Goal: Transaction & Acquisition: Book appointment/travel/reservation

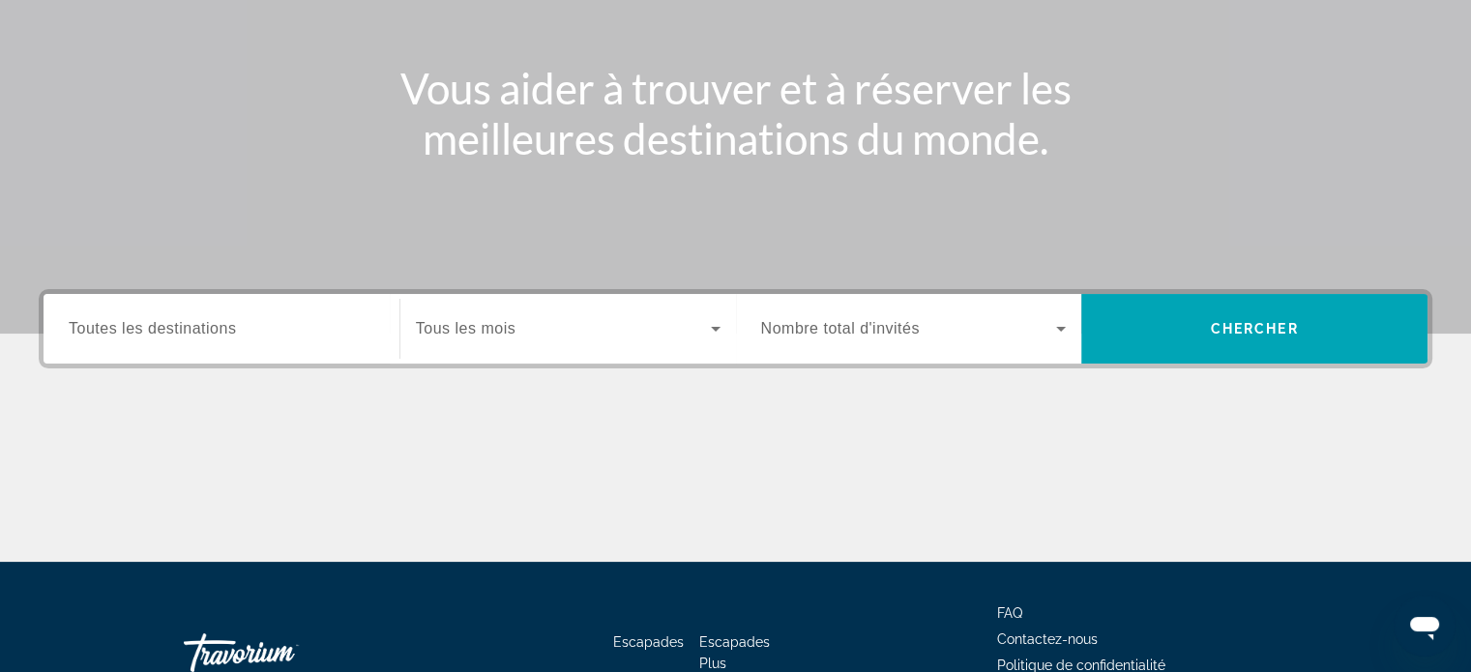
scroll to position [372, 0]
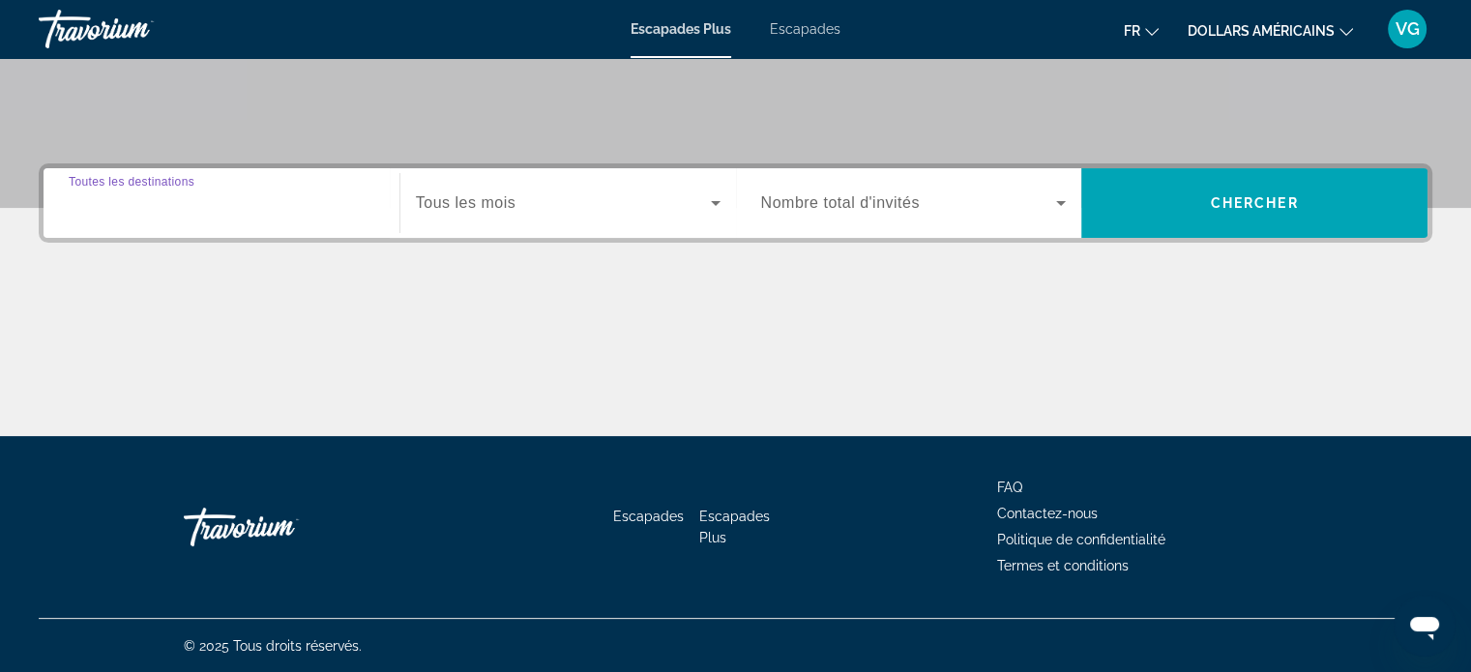
click at [341, 207] on input "Destination Toutes les destinations" at bounding box center [222, 203] width 306 height 23
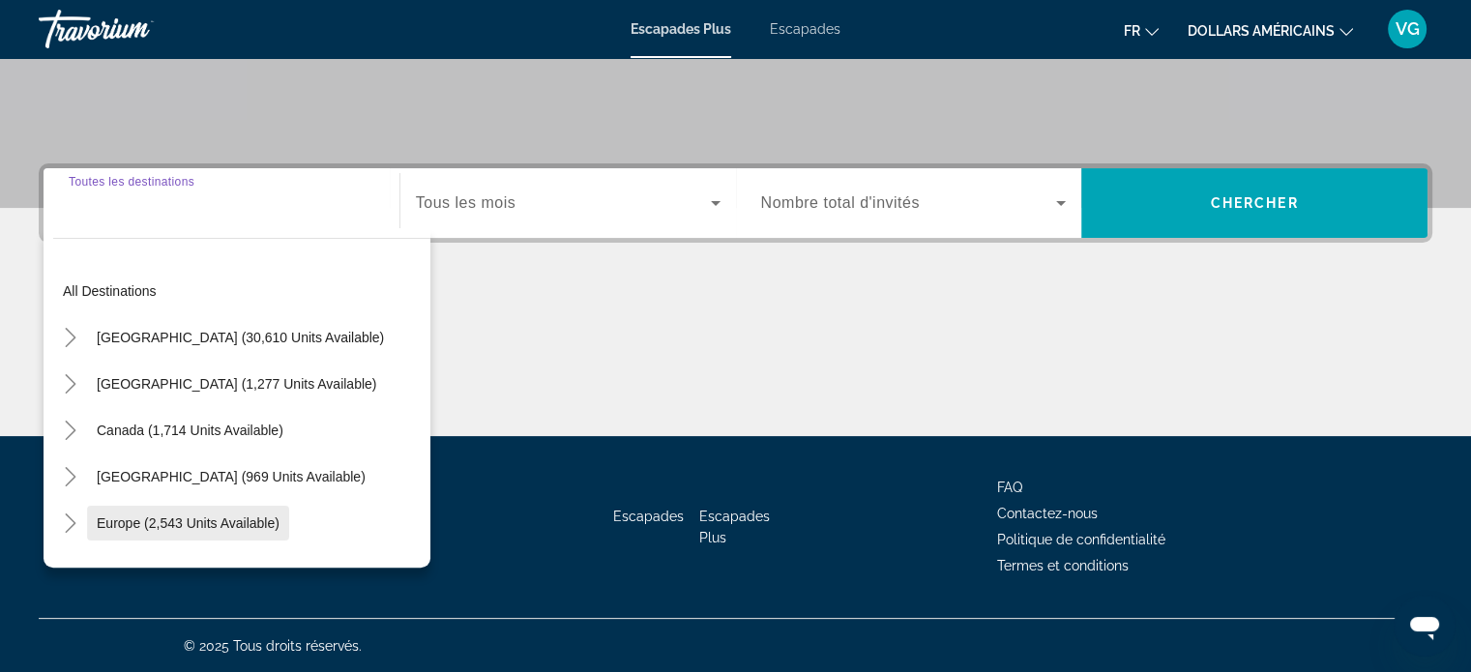
click at [208, 527] on span "Europe (2,543 units available)" at bounding box center [188, 522] width 183 height 15
type input "**********"
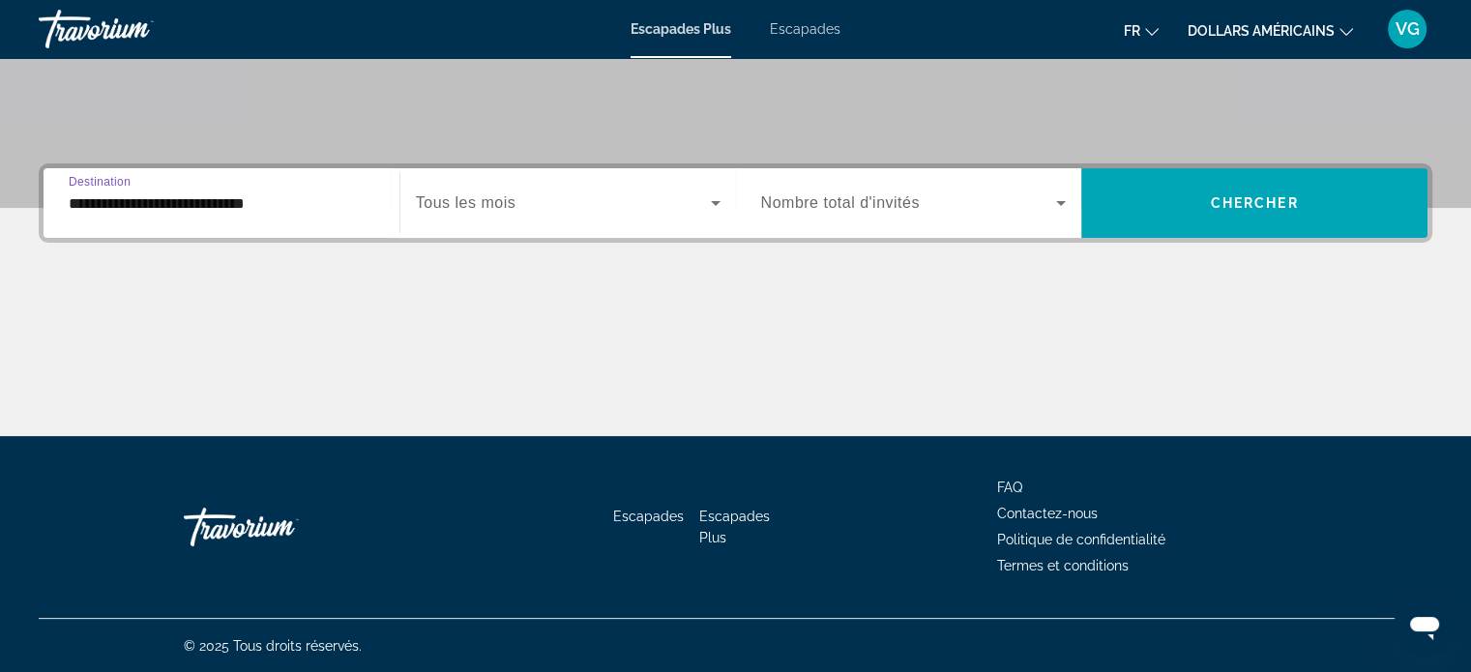
click at [829, 202] on span "Nombre total d'invités" at bounding box center [840, 202] width 159 height 16
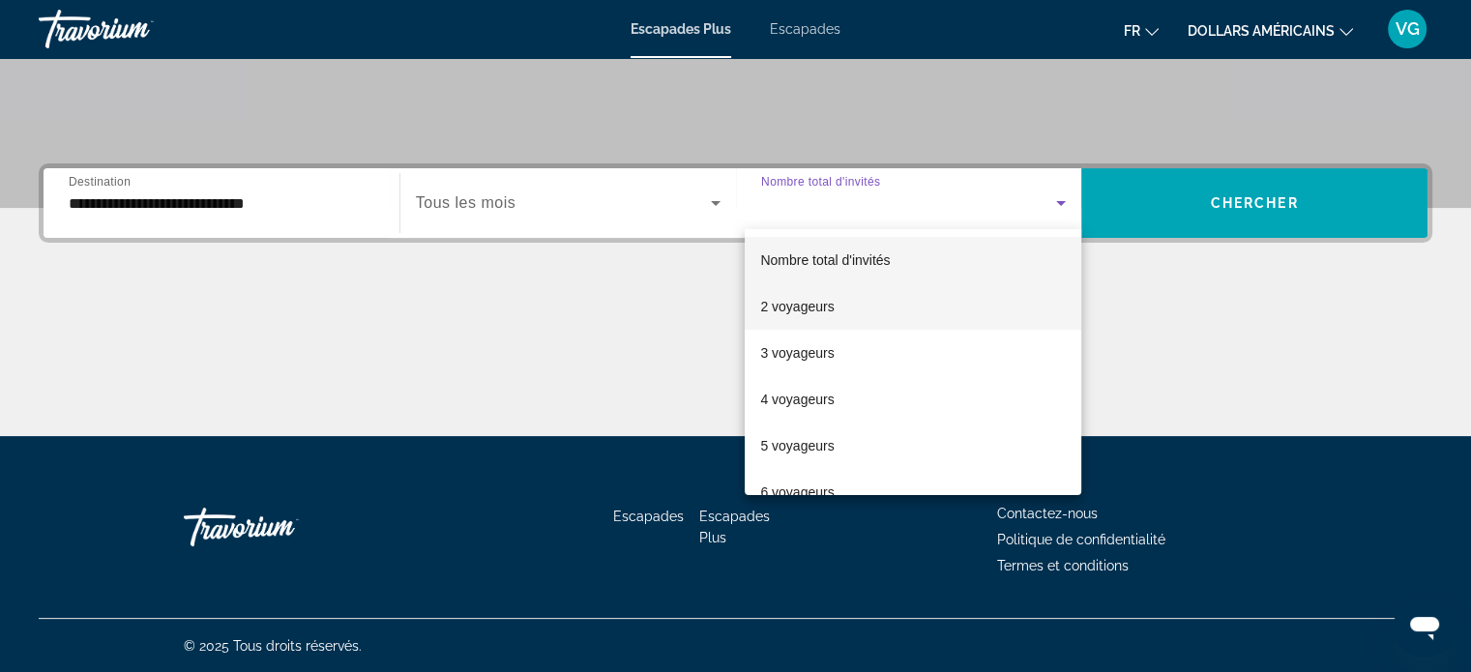
click at [796, 320] on mat-option "2 voyageurs" at bounding box center [913, 306] width 337 height 46
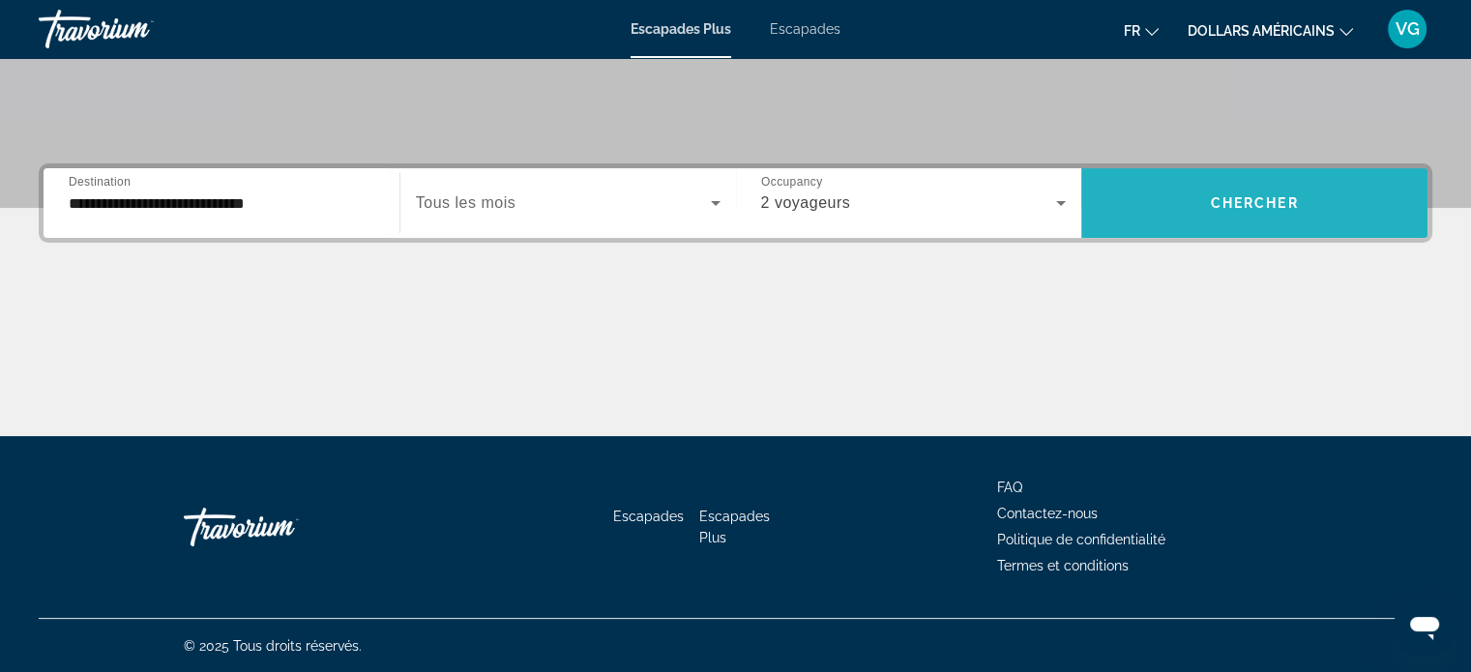
click at [1180, 208] on span "Widget de recherche" at bounding box center [1254, 203] width 346 height 46
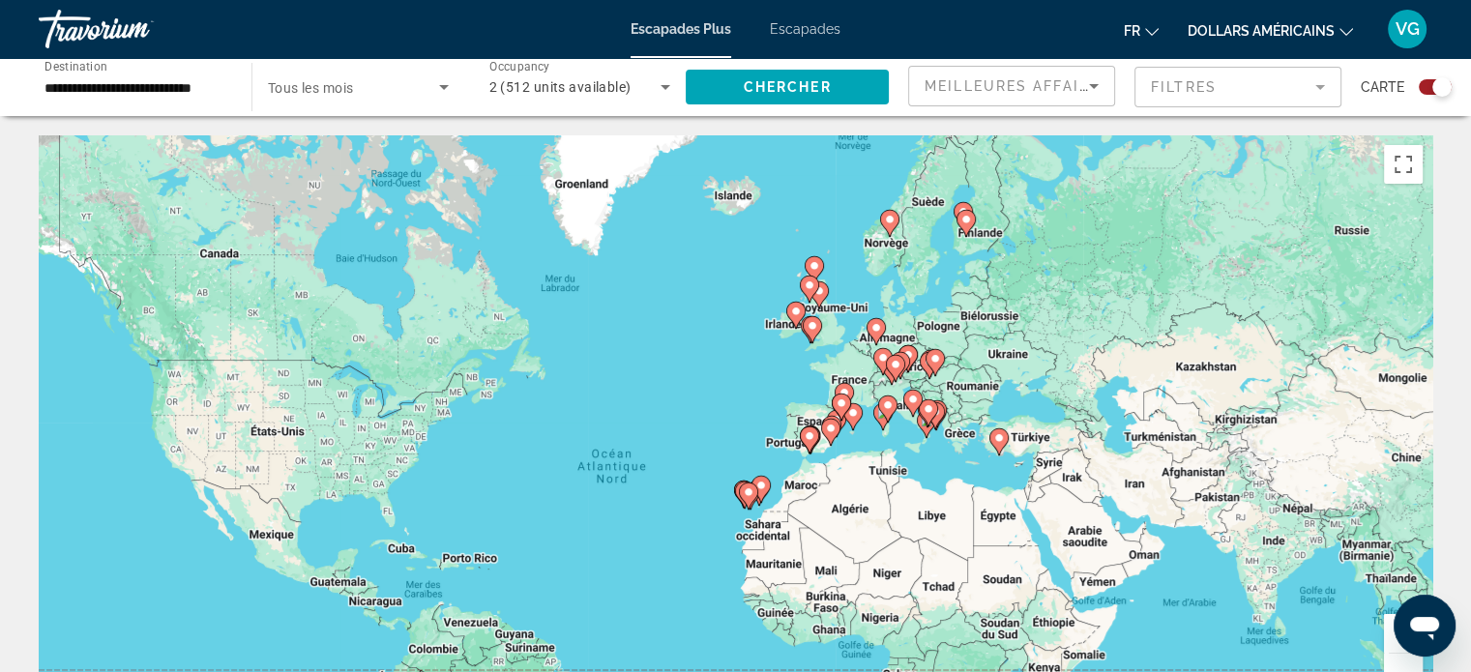
drag, startPoint x: 1018, startPoint y: 417, endPoint x: 948, endPoint y: 498, distance: 107.6
click at [948, 498] on div "Pour activer le glissement avec le clavier, appuyez sur Alt+Entrée. Une fois ce…" at bounding box center [735, 425] width 1393 height 580
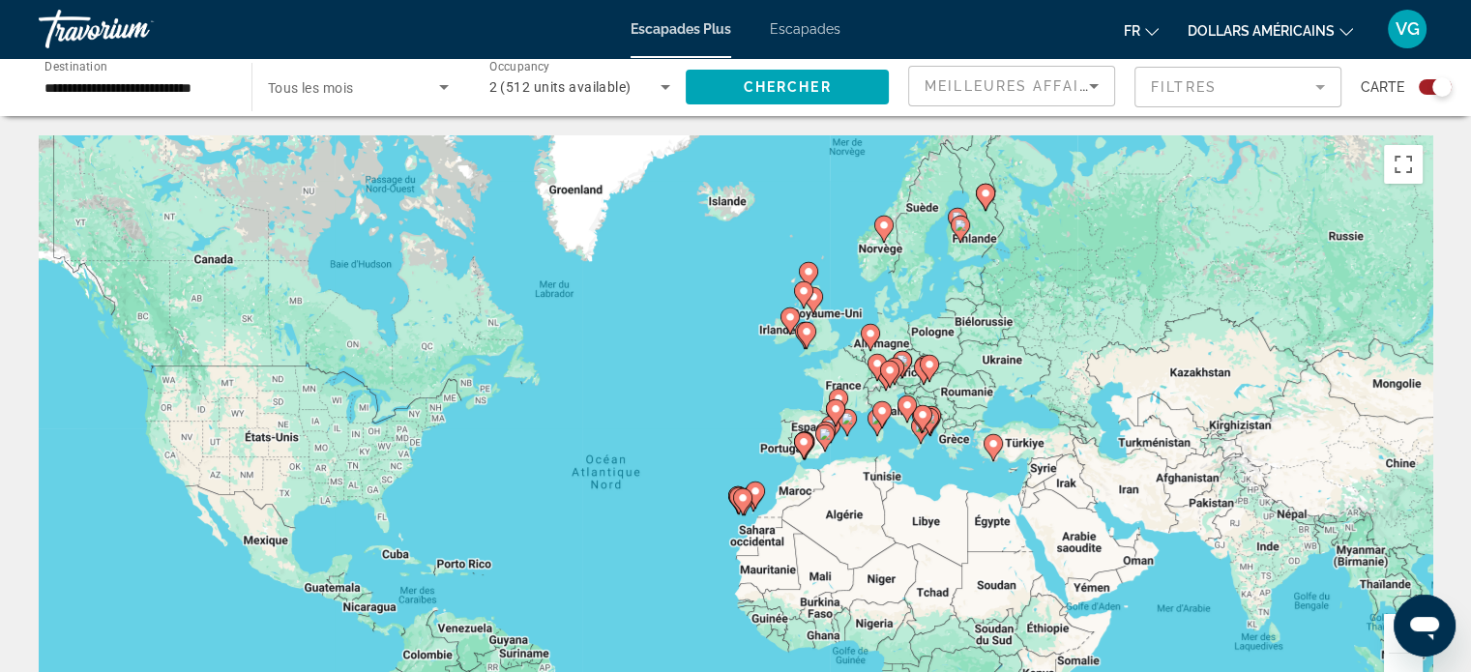
click at [852, 440] on div "Pour activer le glissement avec le clavier, appuyez sur Alt+Entrée. Une fois ce…" at bounding box center [735, 425] width 1393 height 580
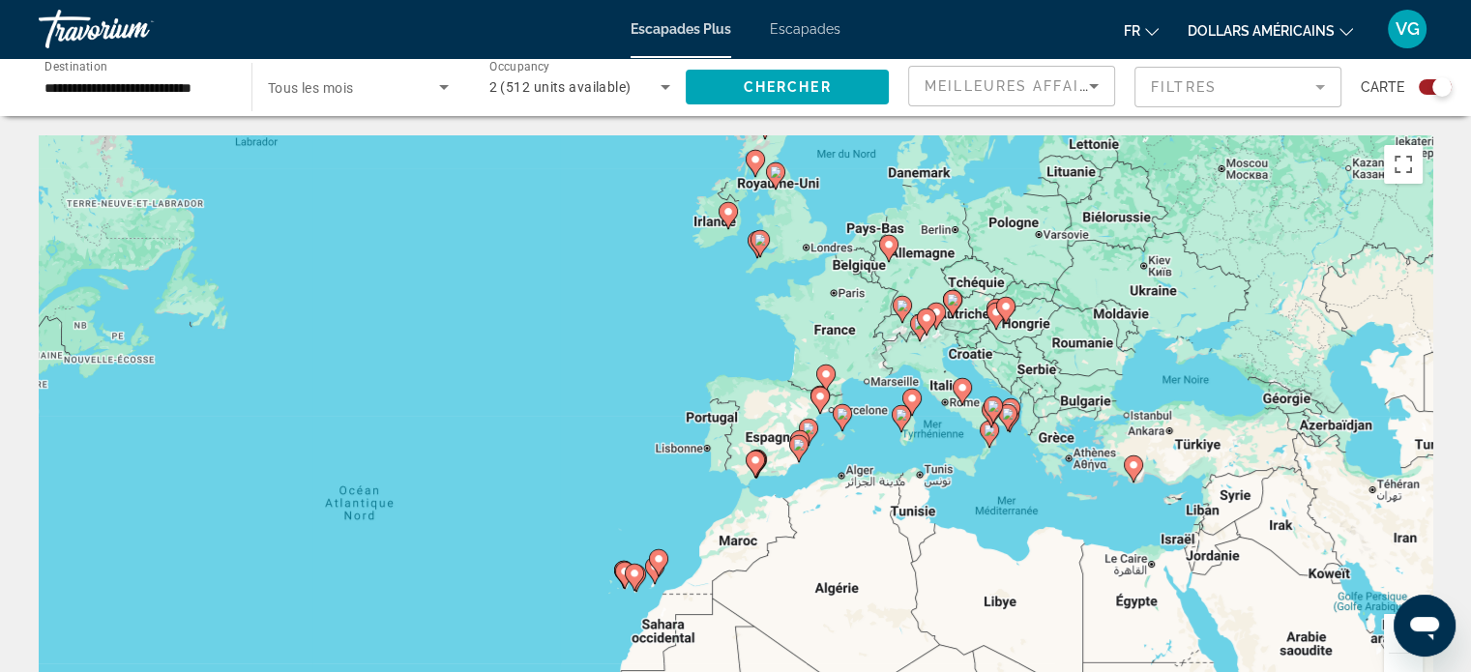
click at [851, 455] on div "Pour activer le glissement avec le clavier, appuyez sur Alt+Entrée. Une fois ce…" at bounding box center [735, 425] width 1393 height 580
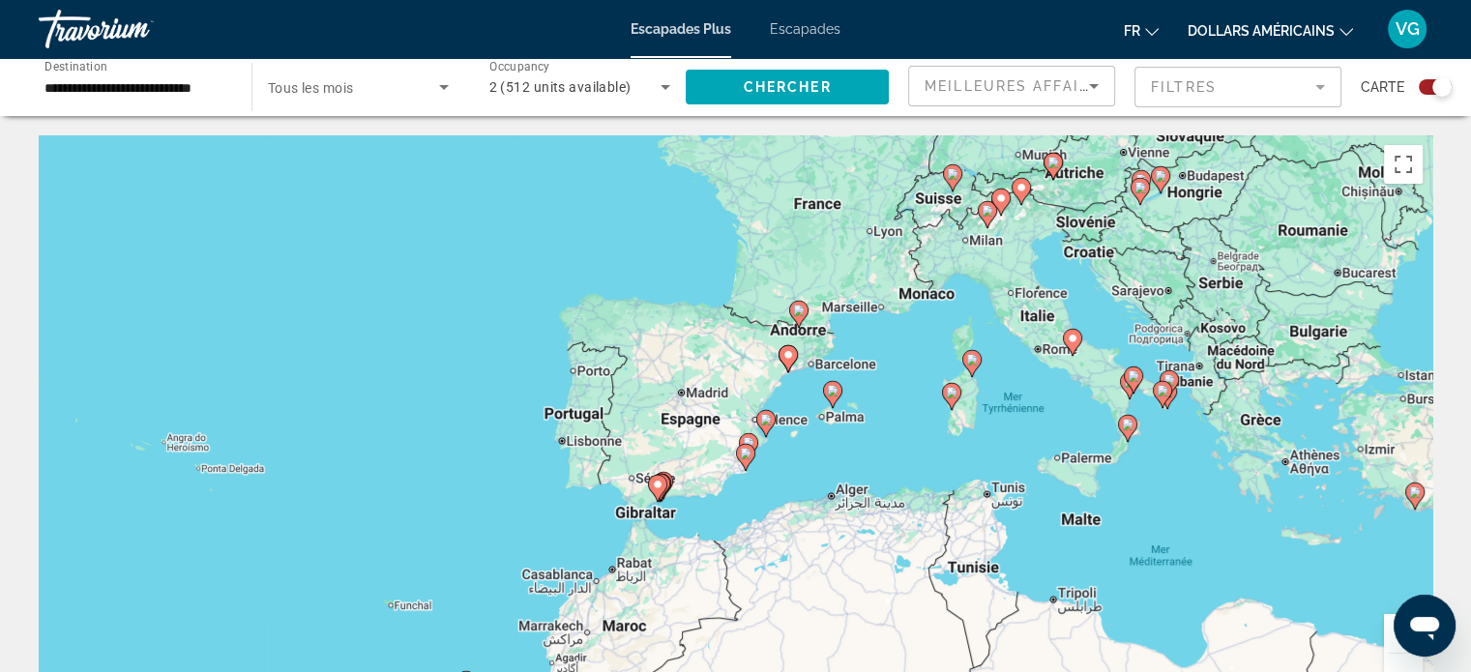
click at [779, 454] on div "Pour activer le glissement avec le clavier, appuyez sur Alt+Entrée. Une fois ce…" at bounding box center [735, 425] width 1393 height 580
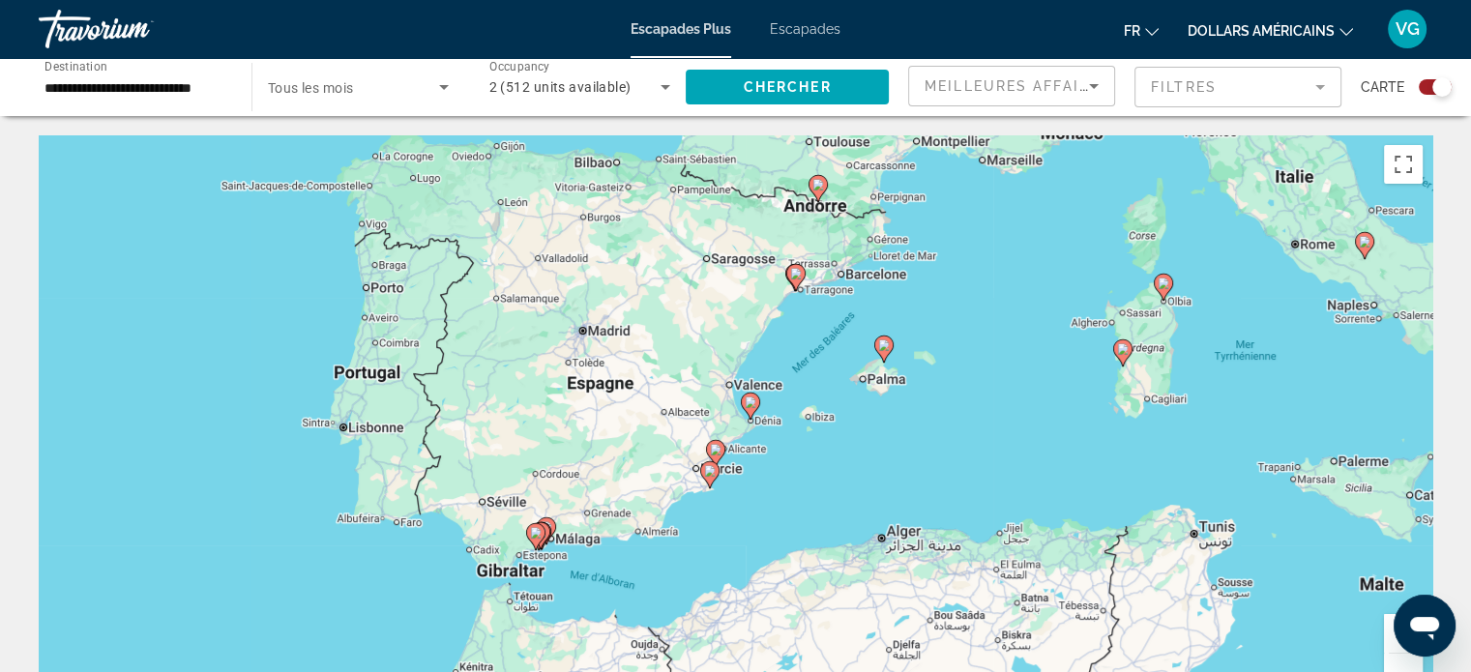
click at [741, 522] on div "Pour activer le glissement avec le clavier, appuyez sur Alt+Entrée. Une fois ce…" at bounding box center [735, 425] width 1393 height 580
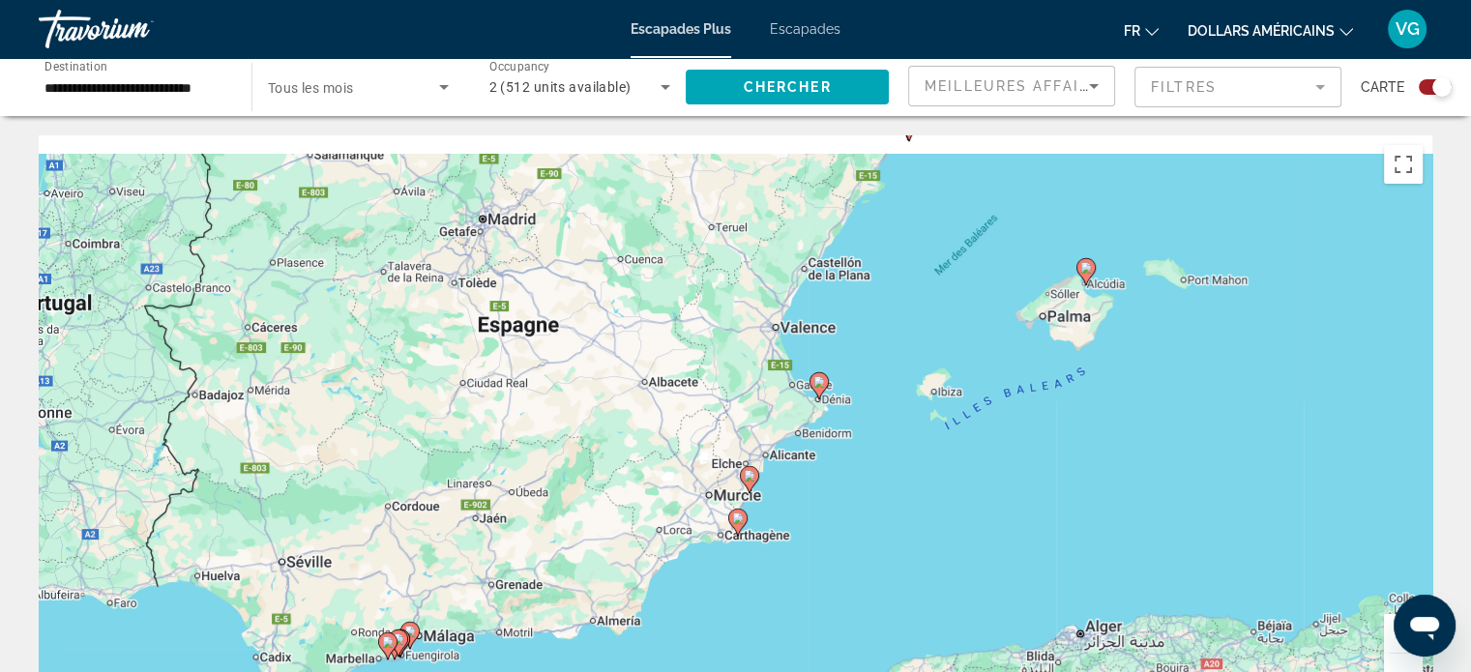
drag, startPoint x: 898, startPoint y: 383, endPoint x: 962, endPoint y: 471, distance: 108.7
click at [962, 471] on div "Pour activer le glissement avec le clavier, appuyez sur Alt+Entrée. Une fois ce…" at bounding box center [735, 425] width 1393 height 580
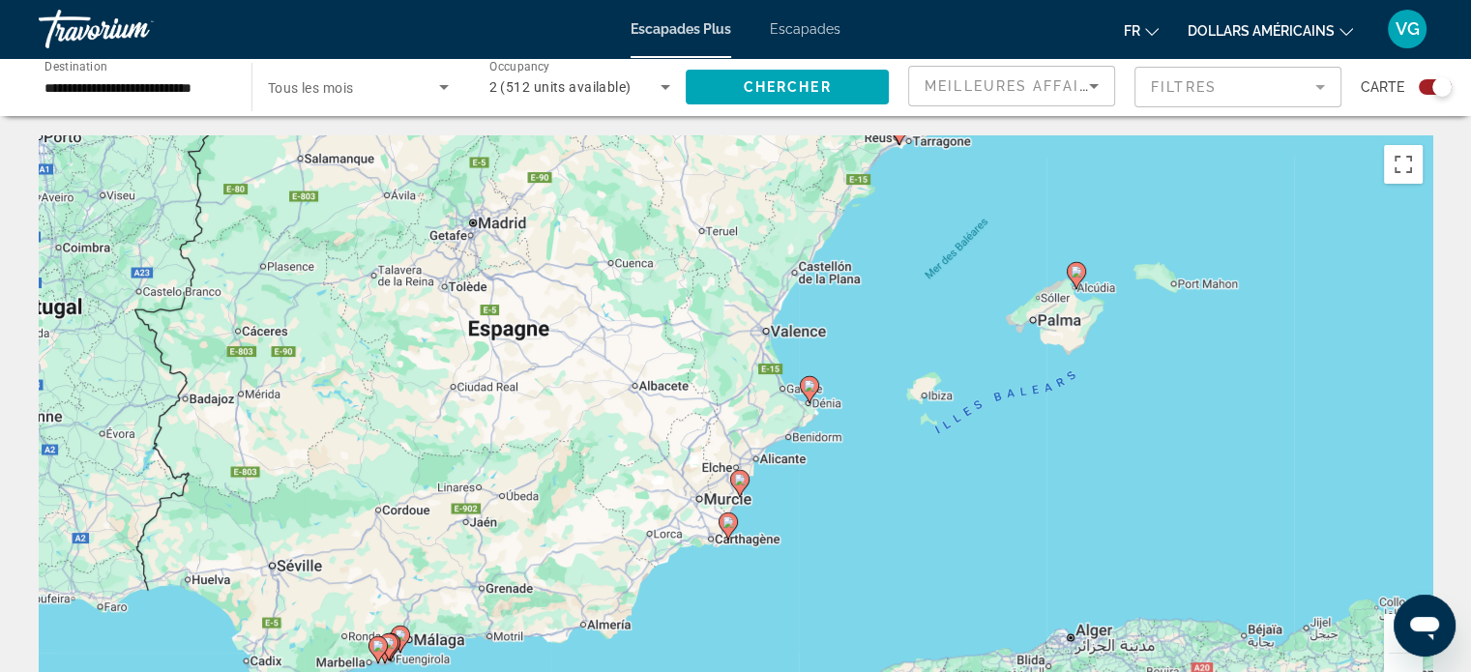
drag, startPoint x: 962, startPoint y: 471, endPoint x: 947, endPoint y: 473, distance: 15.6
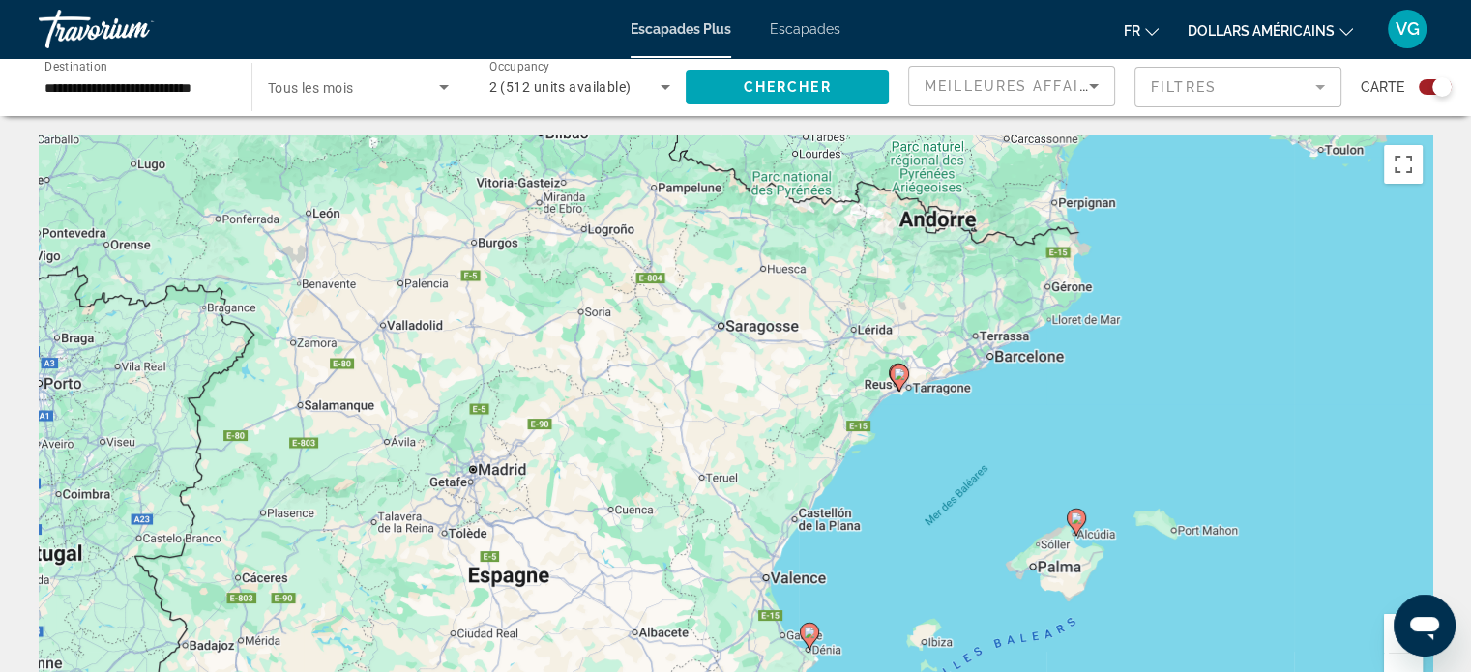
drag, startPoint x: 906, startPoint y: 311, endPoint x: 911, endPoint y: 567, distance: 255.3
click at [911, 567] on div "Pour activer le glissement avec le clavier, appuyez sur Alt+Entrée. Une fois ce…" at bounding box center [735, 425] width 1393 height 580
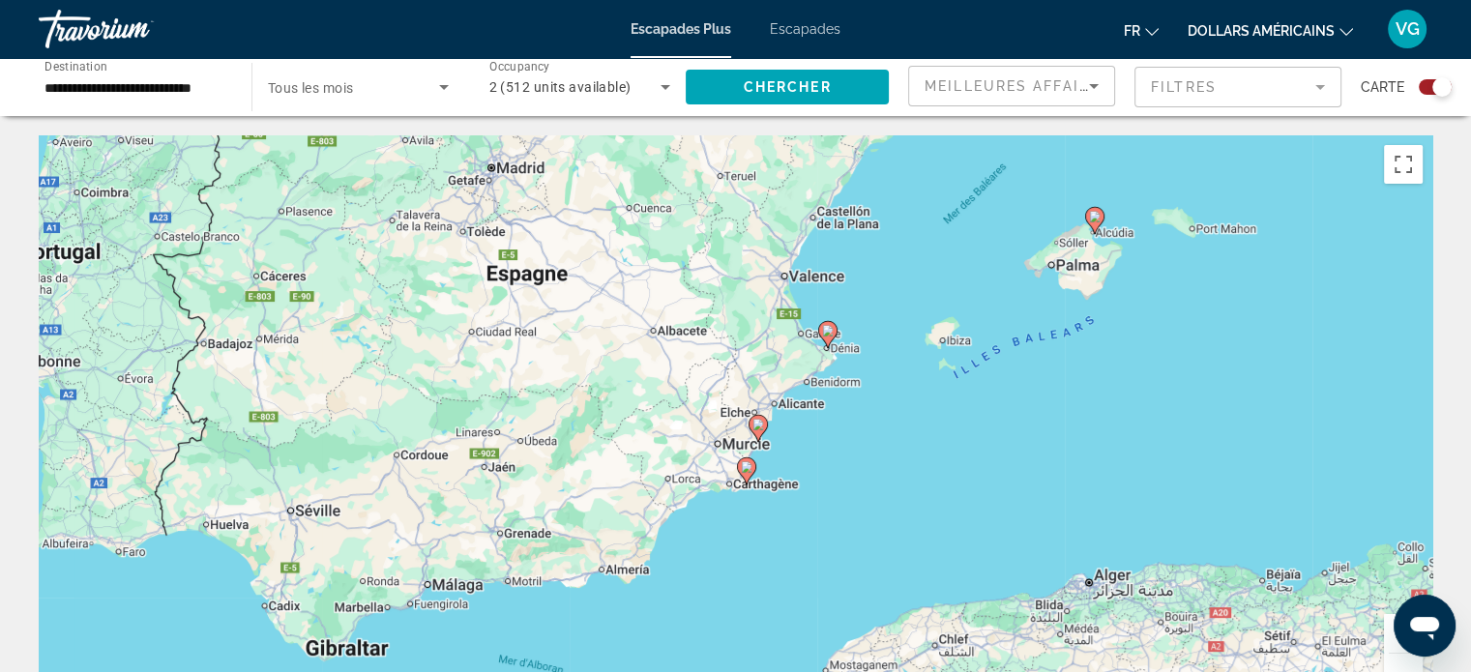
drag, startPoint x: 901, startPoint y: 567, endPoint x: 924, endPoint y: 250, distance: 317.1
click at [924, 250] on div "Pour activer le glissement avec le clavier, appuyez sur Alt+Entrée. Une fois ce…" at bounding box center [735, 425] width 1393 height 580
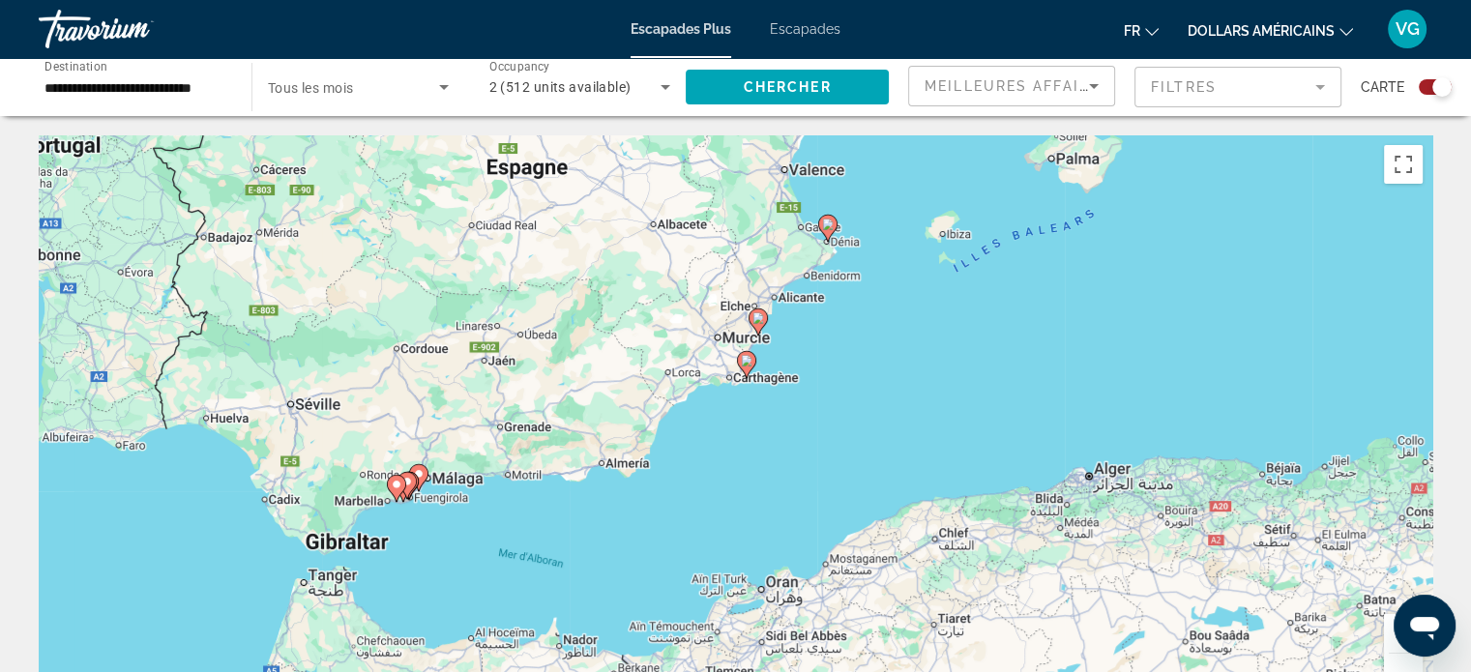
drag, startPoint x: 864, startPoint y: 482, endPoint x: 856, endPoint y: 395, distance: 86.5
click at [856, 395] on div "Pour activer le glissement avec le clavier, appuyez sur Alt+Entrée. Une fois ce…" at bounding box center [735, 425] width 1393 height 580
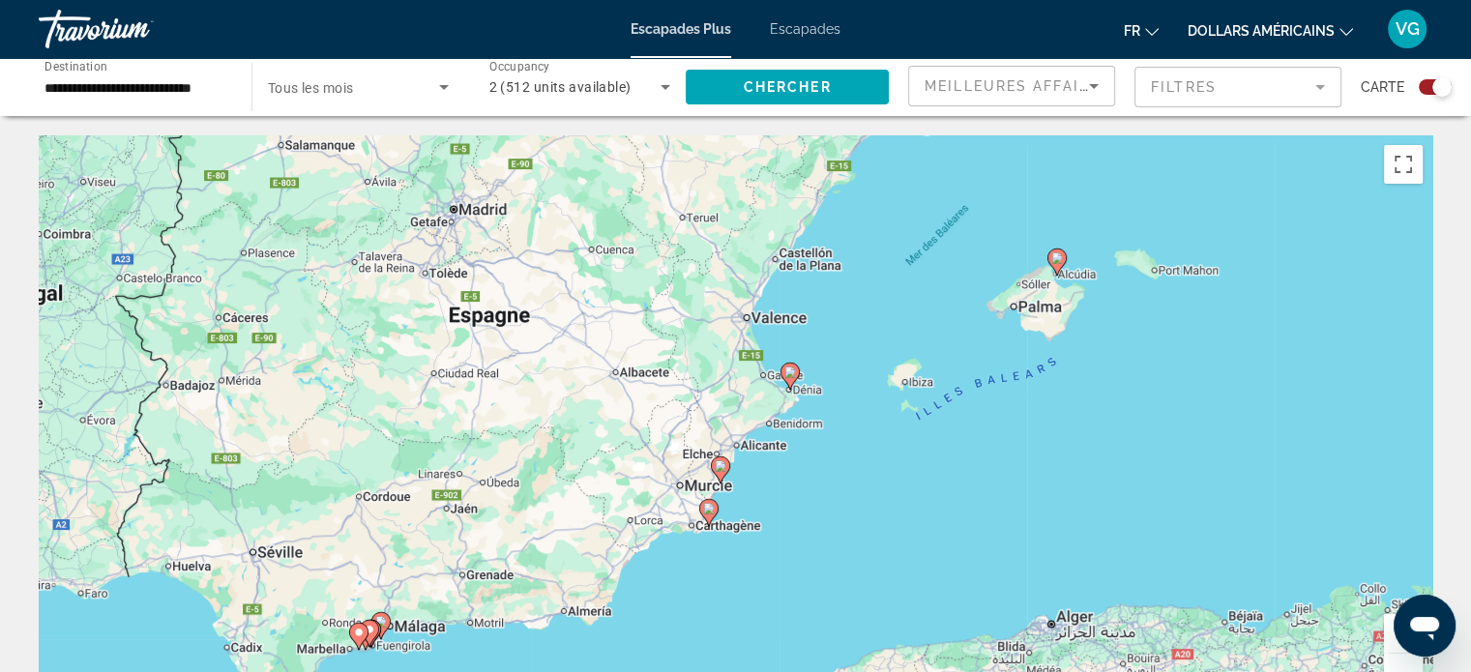
drag, startPoint x: 1043, startPoint y: 263, endPoint x: 961, endPoint y: 500, distance: 250.8
click at [963, 512] on div "Pour activer le glissement avec le clavier, appuyez sur Alt+Entrée. Une fois ce…" at bounding box center [735, 425] width 1393 height 580
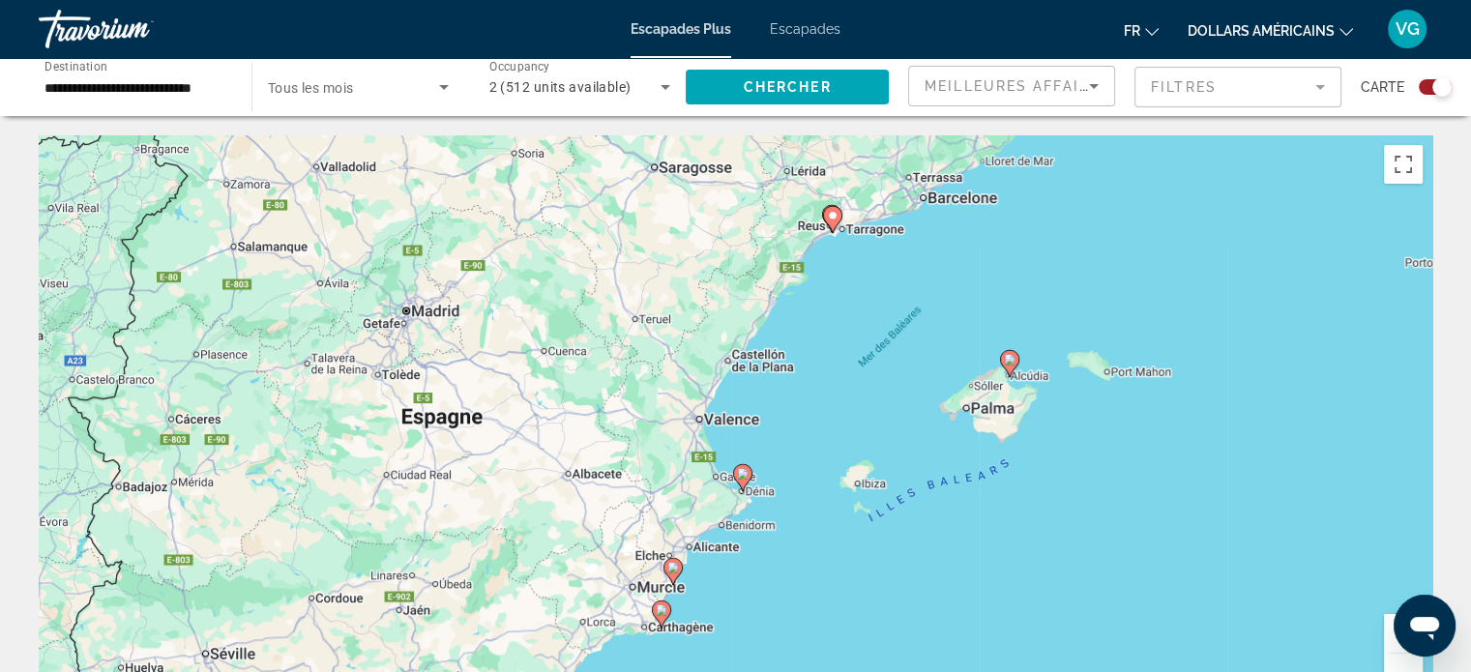
click at [1010, 369] on icon "Contenu principal" at bounding box center [1008, 363] width 17 height 25
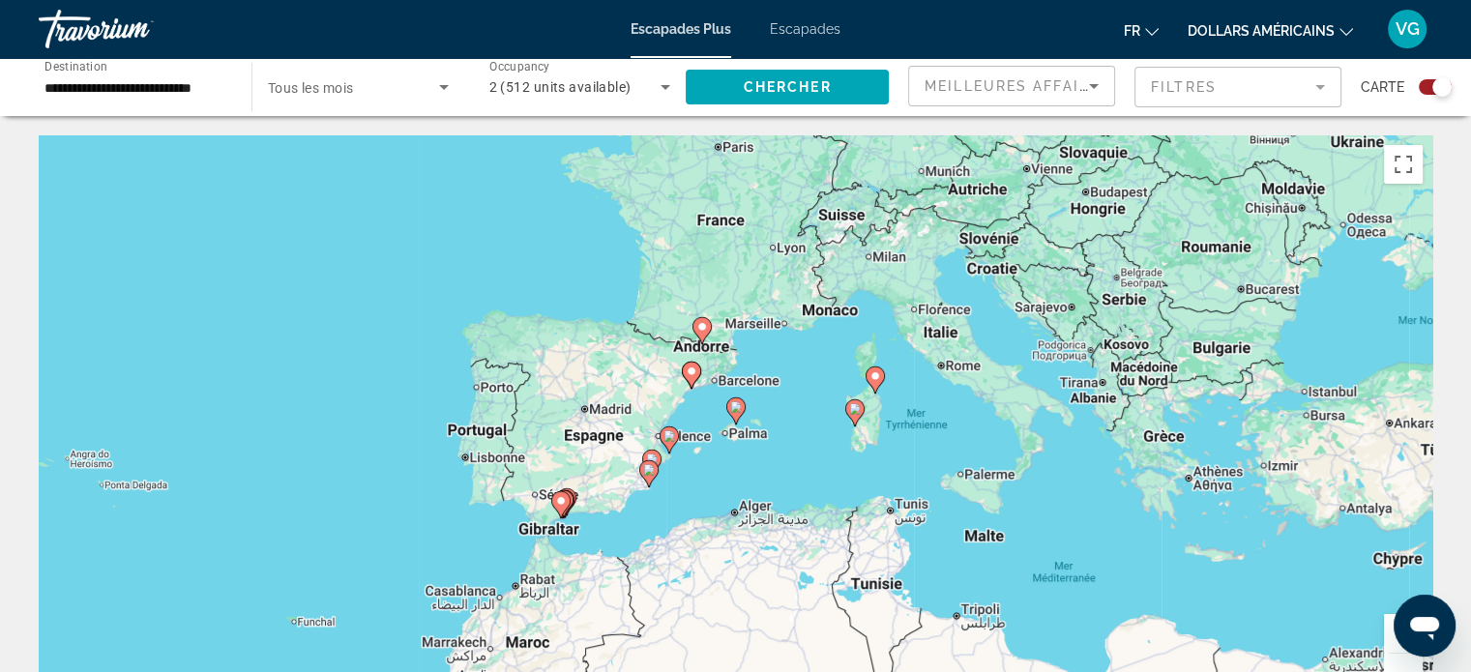
click at [858, 409] on image "Contenu principal" at bounding box center [855, 409] width 12 height 12
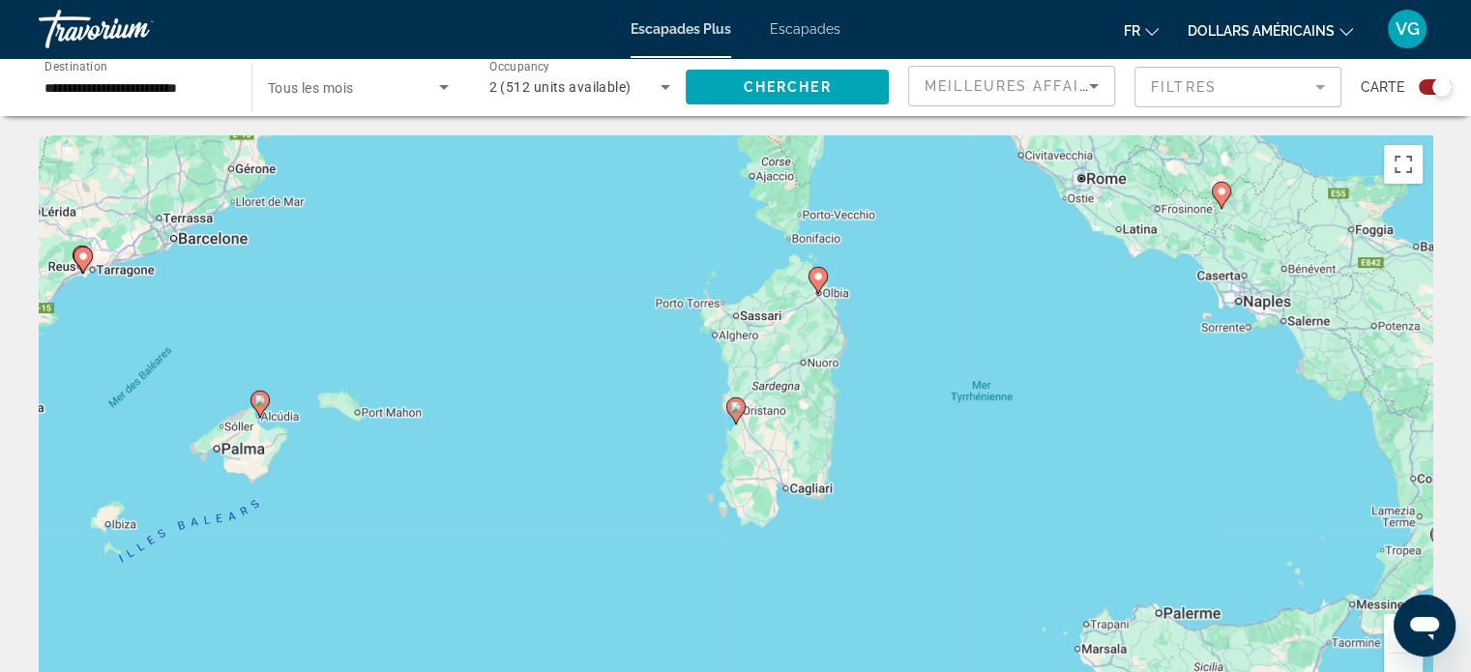
click at [735, 409] on image "Contenu principal" at bounding box center [736, 407] width 12 height 12
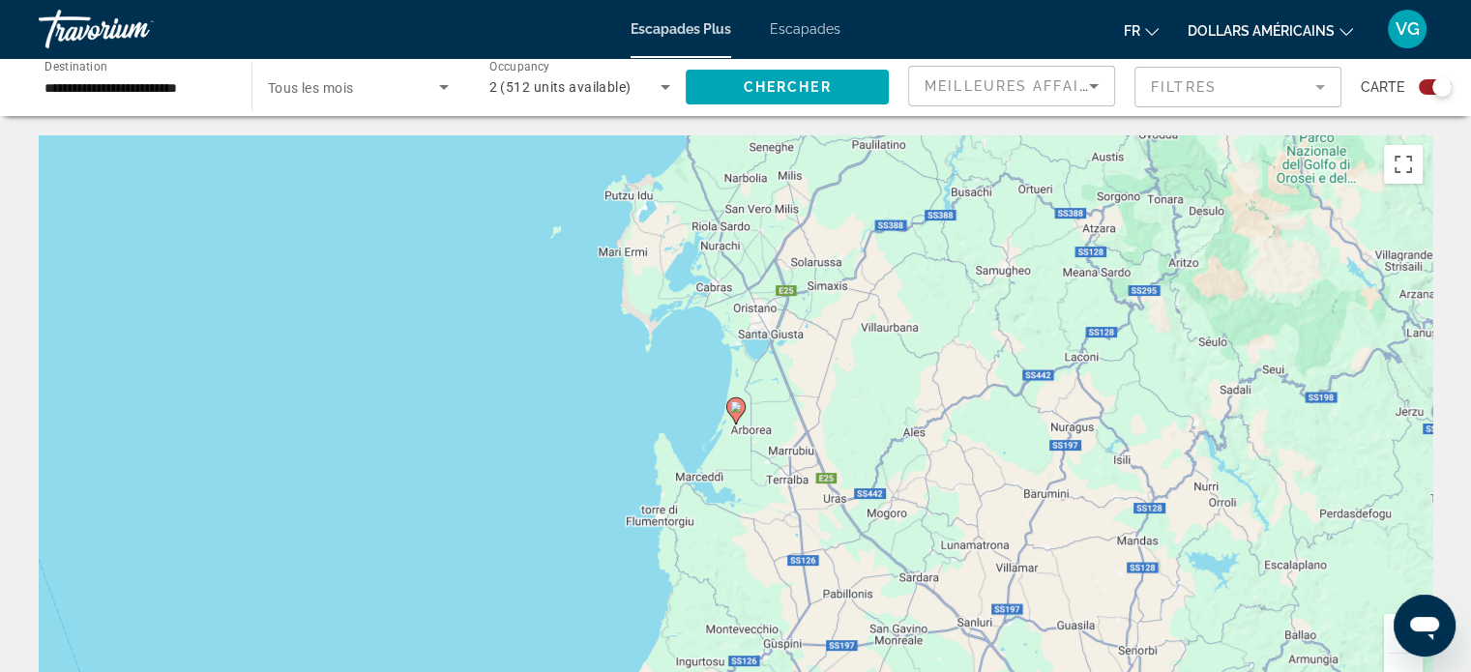
click at [735, 412] on image "Contenu principal" at bounding box center [736, 407] width 12 height 12
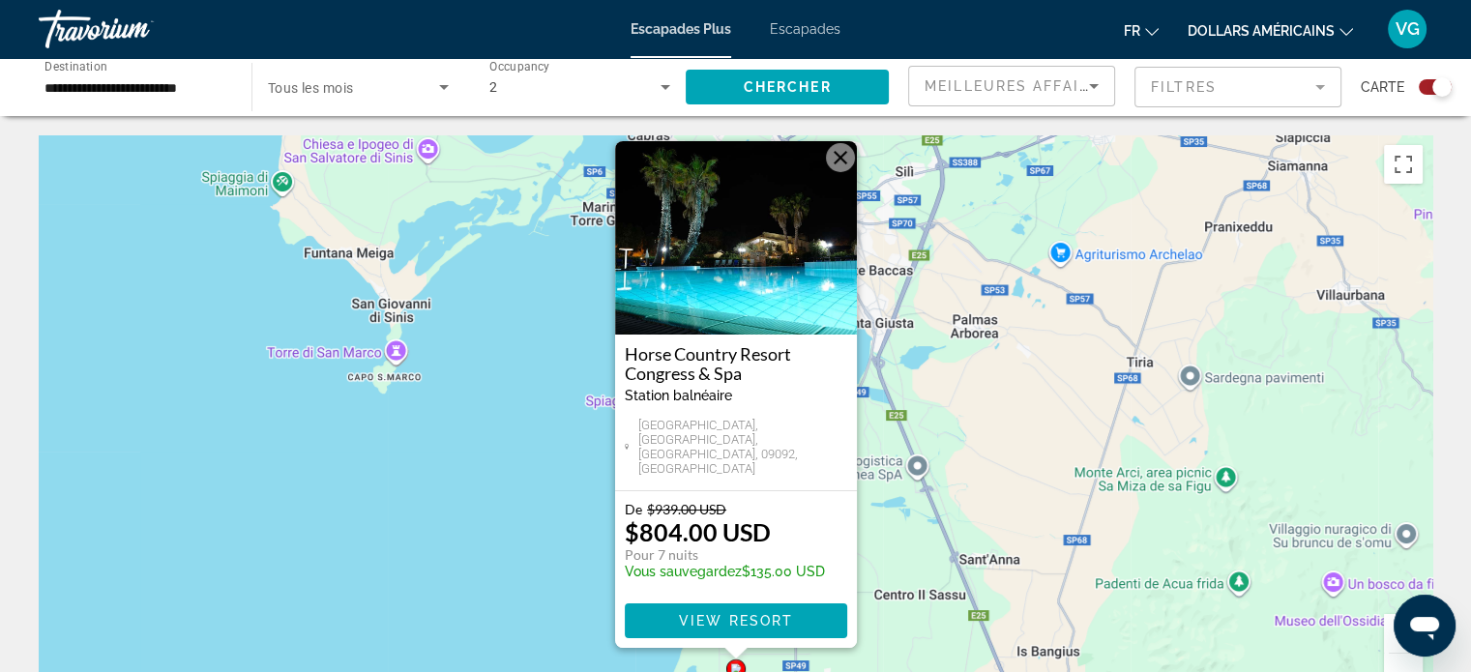
click at [843, 172] on button "Fermer" at bounding box center [840, 157] width 29 height 29
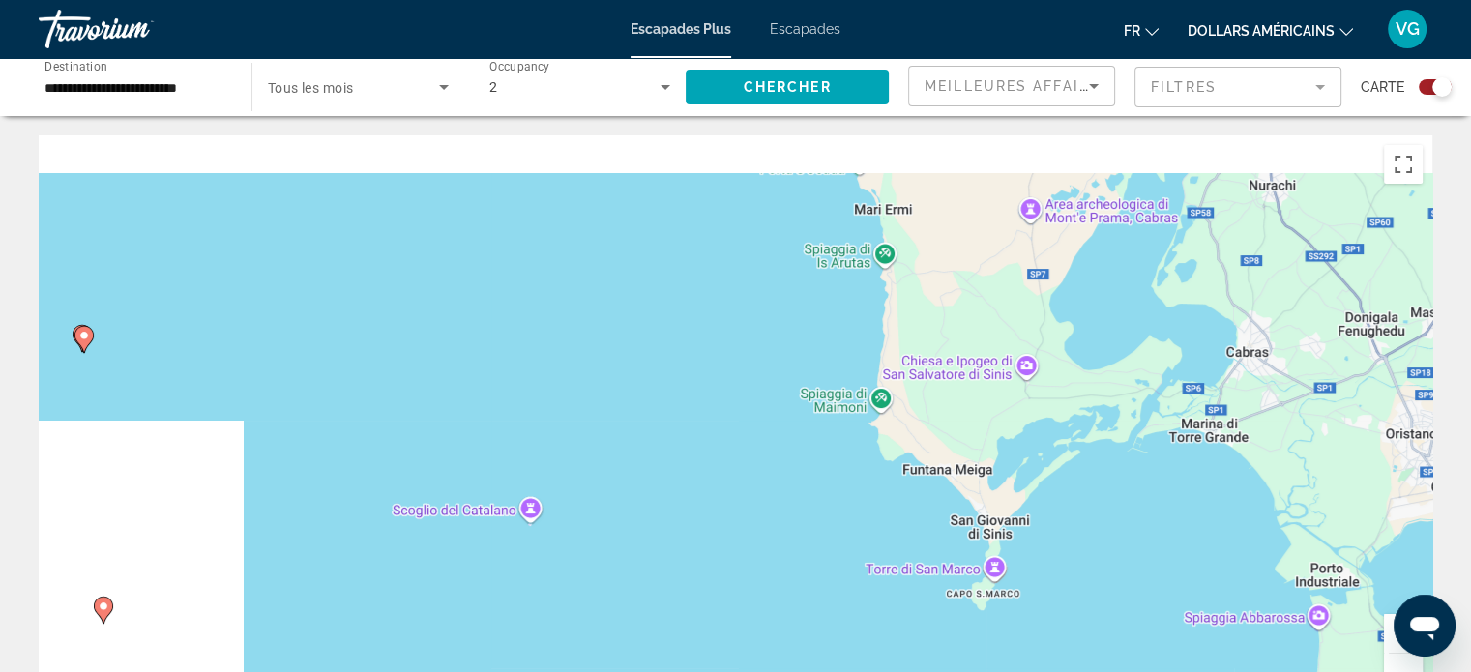
drag, startPoint x: 546, startPoint y: 382, endPoint x: 1220, endPoint y: 602, distance: 709.1
click at [1246, 630] on div "Pour activer le glissement avec le clavier, appuyez sur Alt+Entrée. Une fois ce…" at bounding box center [735, 425] width 1393 height 580
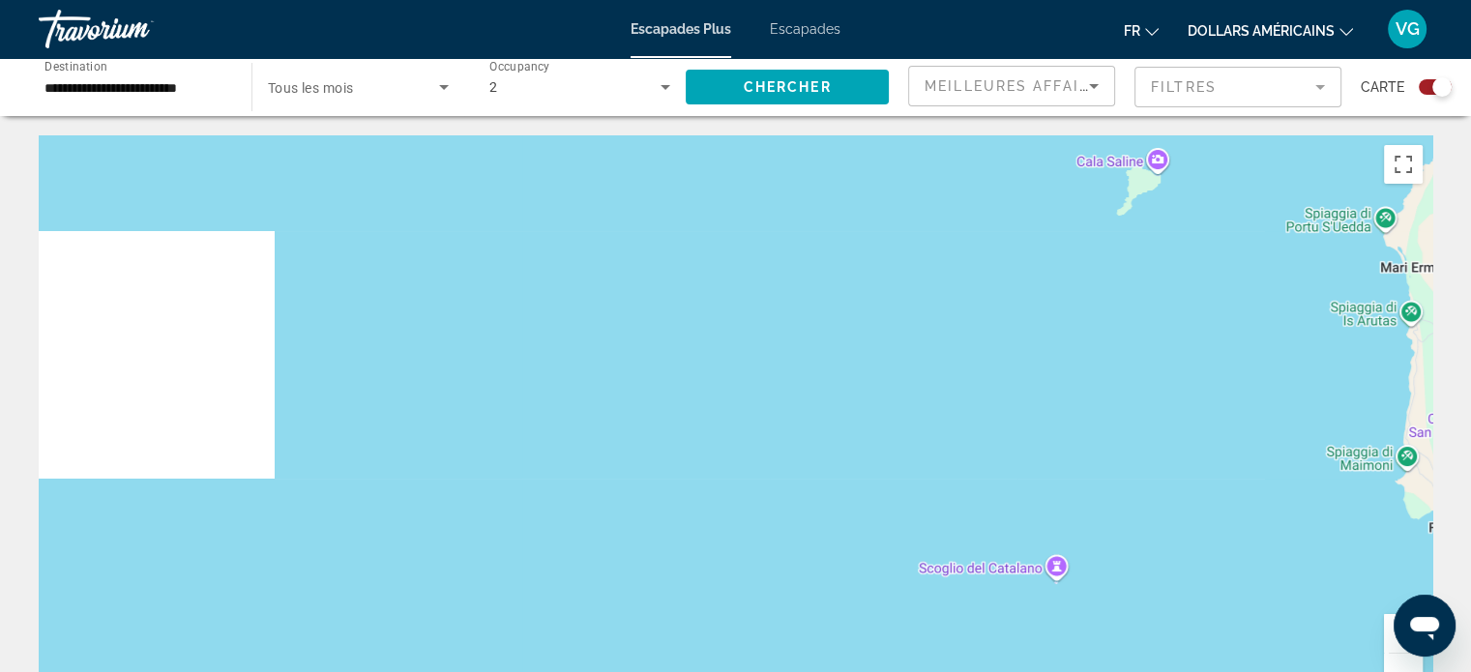
drag, startPoint x: 813, startPoint y: 449, endPoint x: 1072, endPoint y: 440, distance: 259.3
click at [1209, 446] on div "Contenu principal" at bounding box center [735, 425] width 1393 height 580
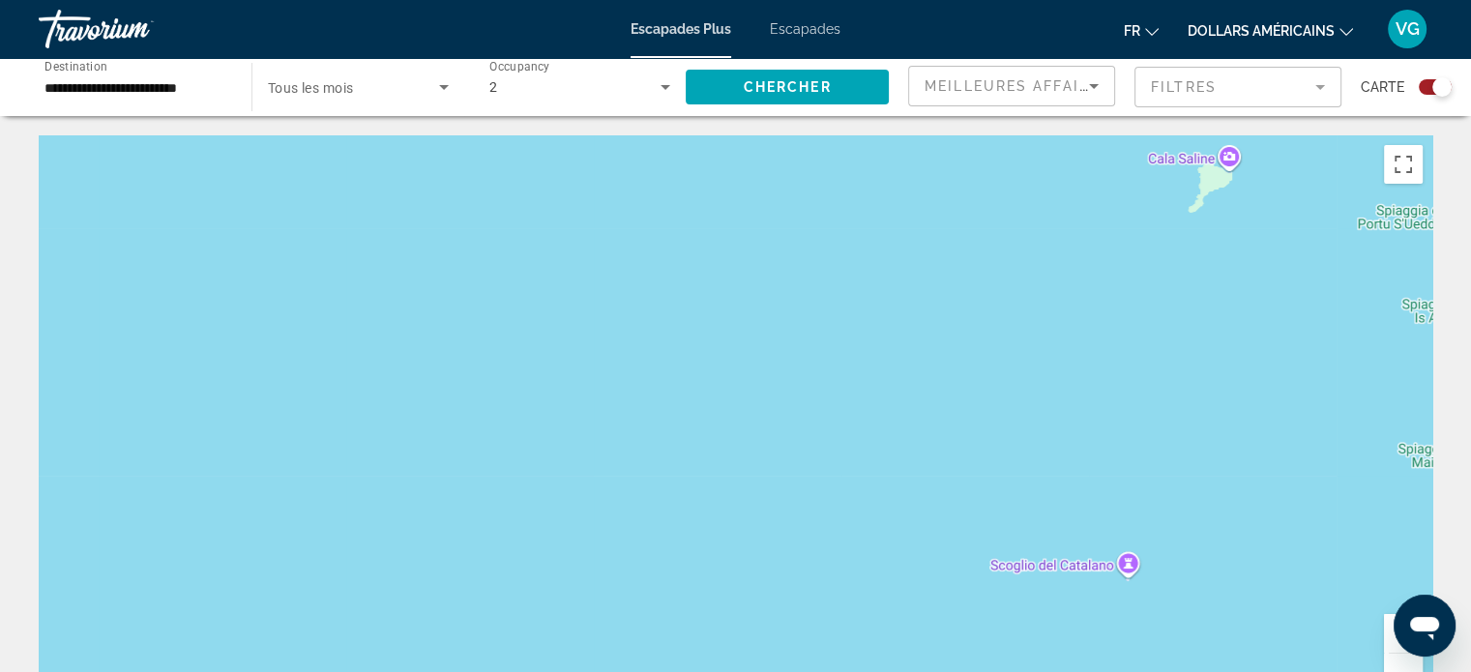
click at [1400, 659] on button "Zoom arrière" at bounding box center [1403, 673] width 39 height 39
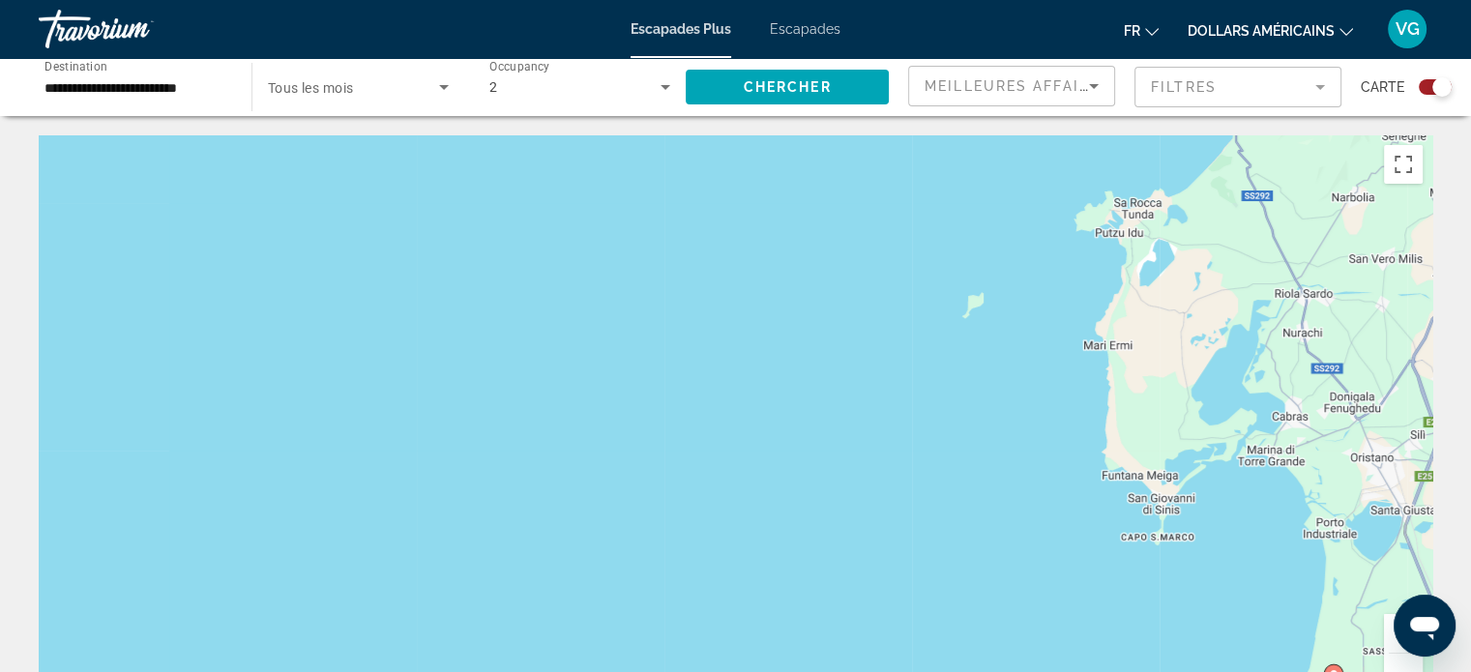
click at [1400, 659] on button "Zoom arrière" at bounding box center [1403, 673] width 39 height 39
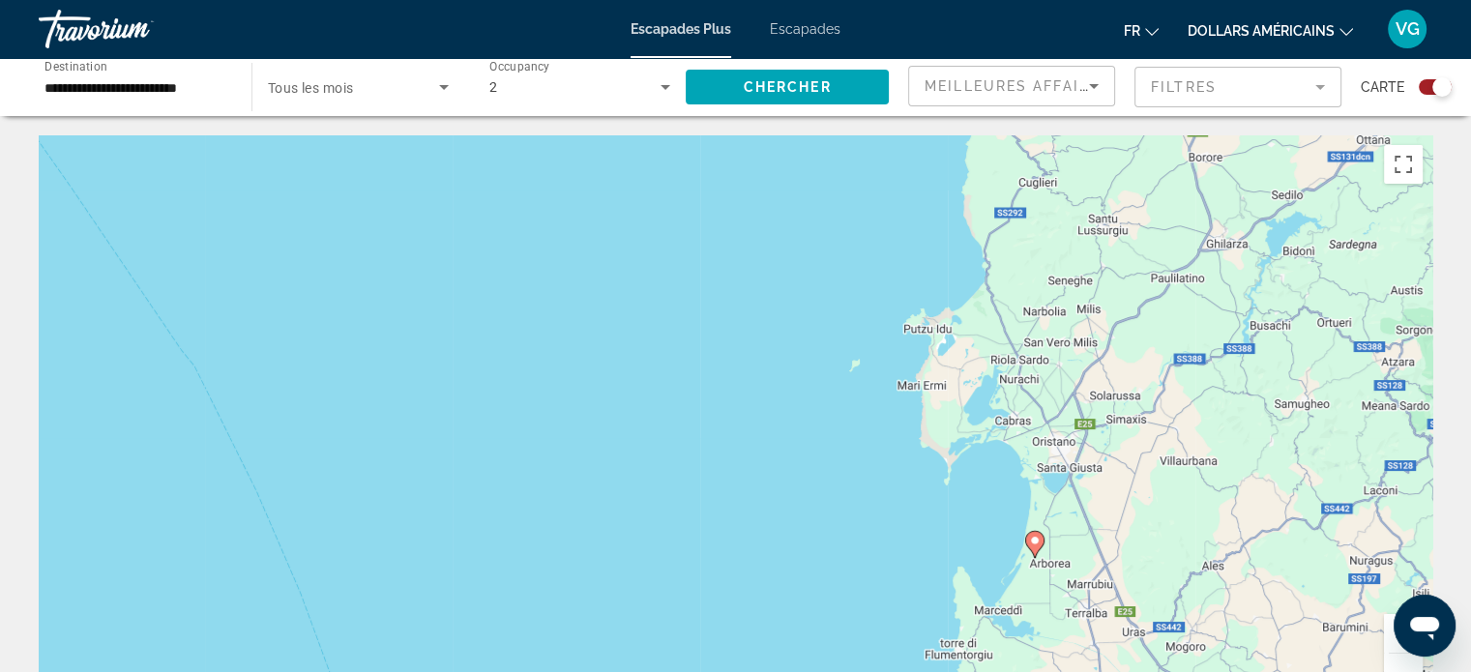
click at [1400, 659] on button "Zoom arrière" at bounding box center [1403, 673] width 39 height 39
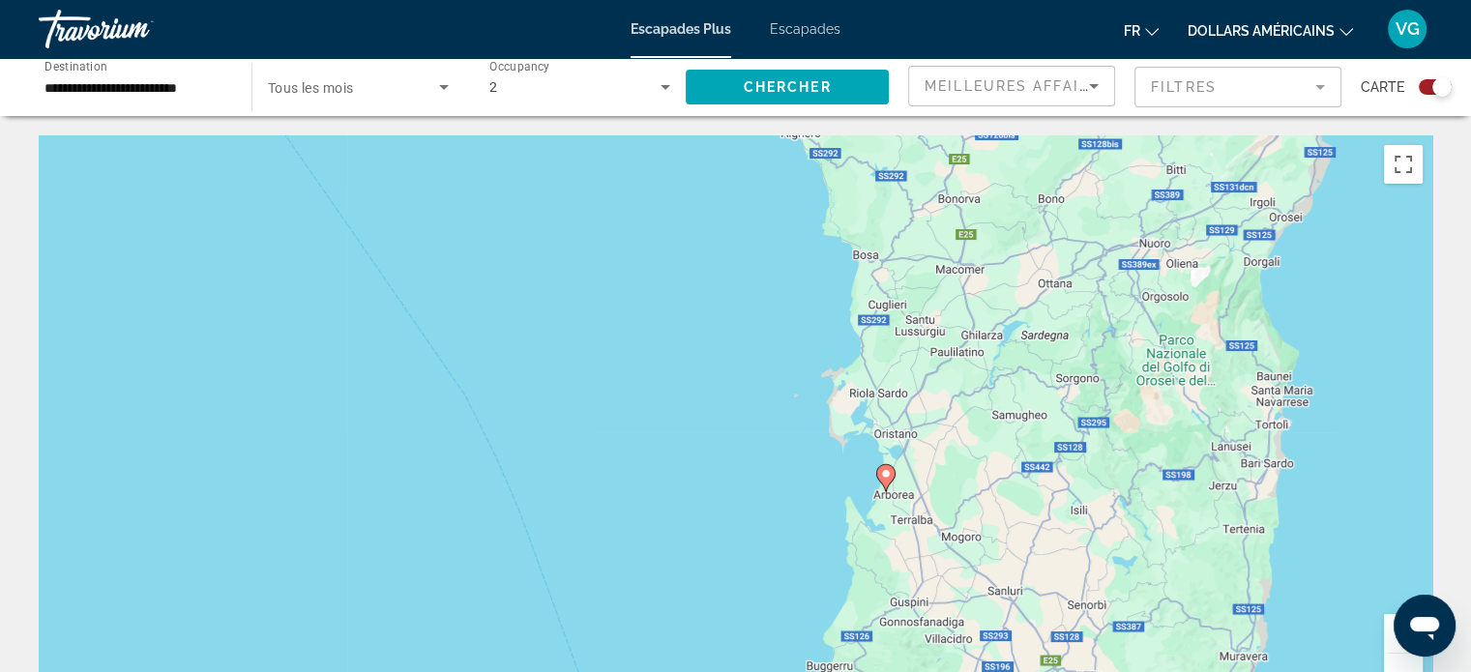
click at [1400, 659] on button "Zoom arrière" at bounding box center [1403, 673] width 39 height 39
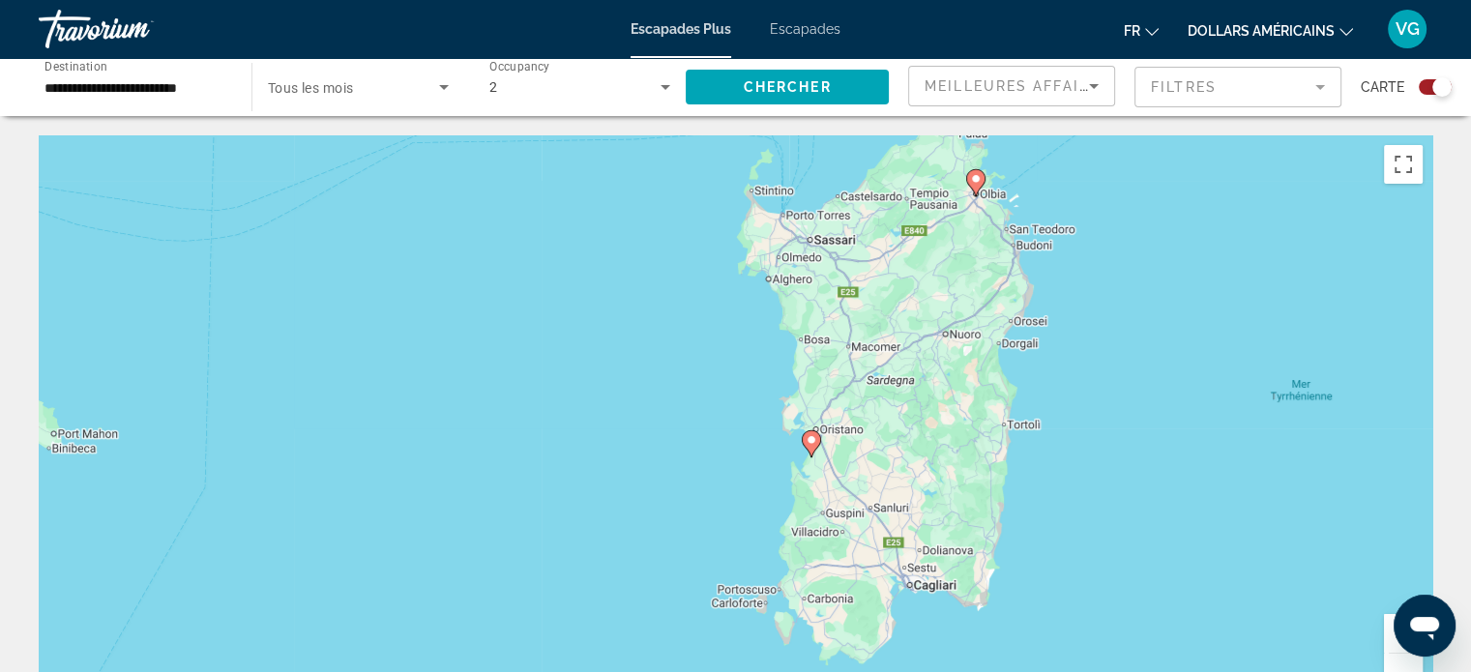
click at [1400, 660] on button "Zoom arrière" at bounding box center [1403, 673] width 39 height 39
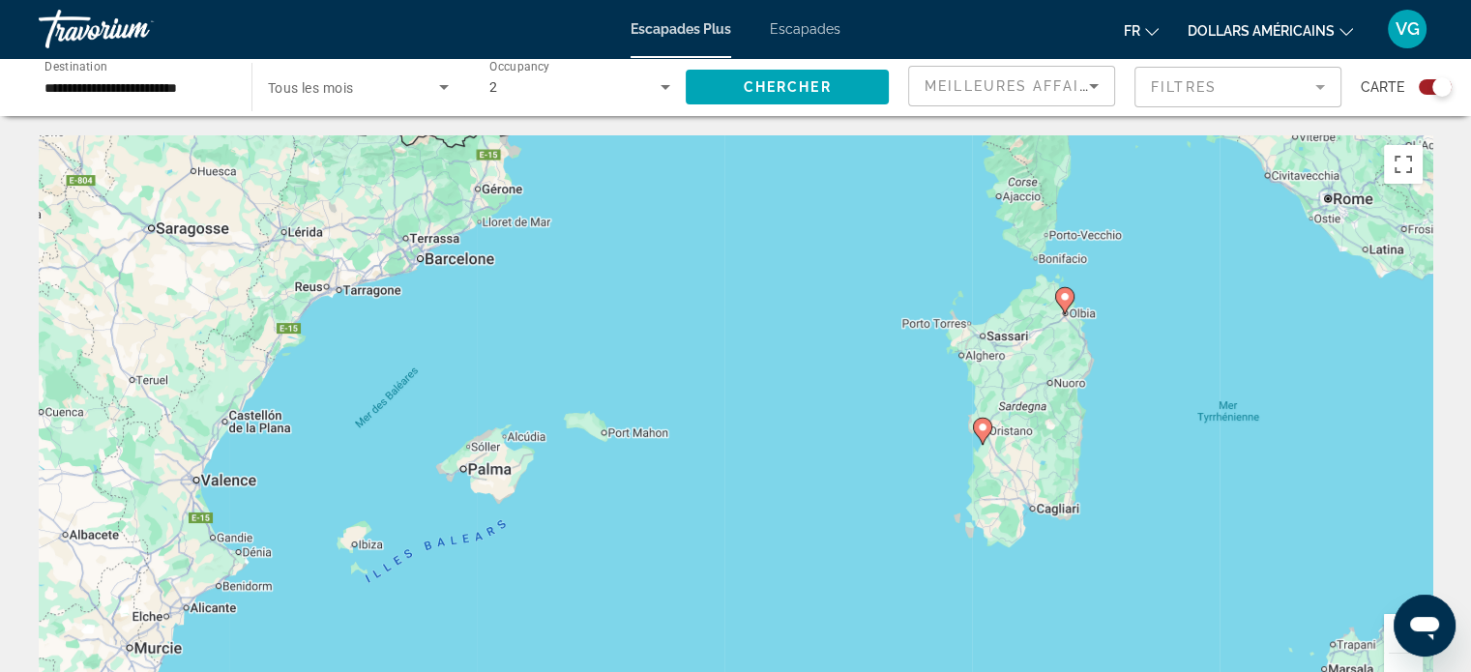
drag, startPoint x: 473, startPoint y: 534, endPoint x: 741, endPoint y: 530, distance: 267.9
click at [706, 530] on div "Pour activer le glissement avec le clavier, appuyez sur Alt+Entrée. Une fois ce…" at bounding box center [735, 425] width 1393 height 580
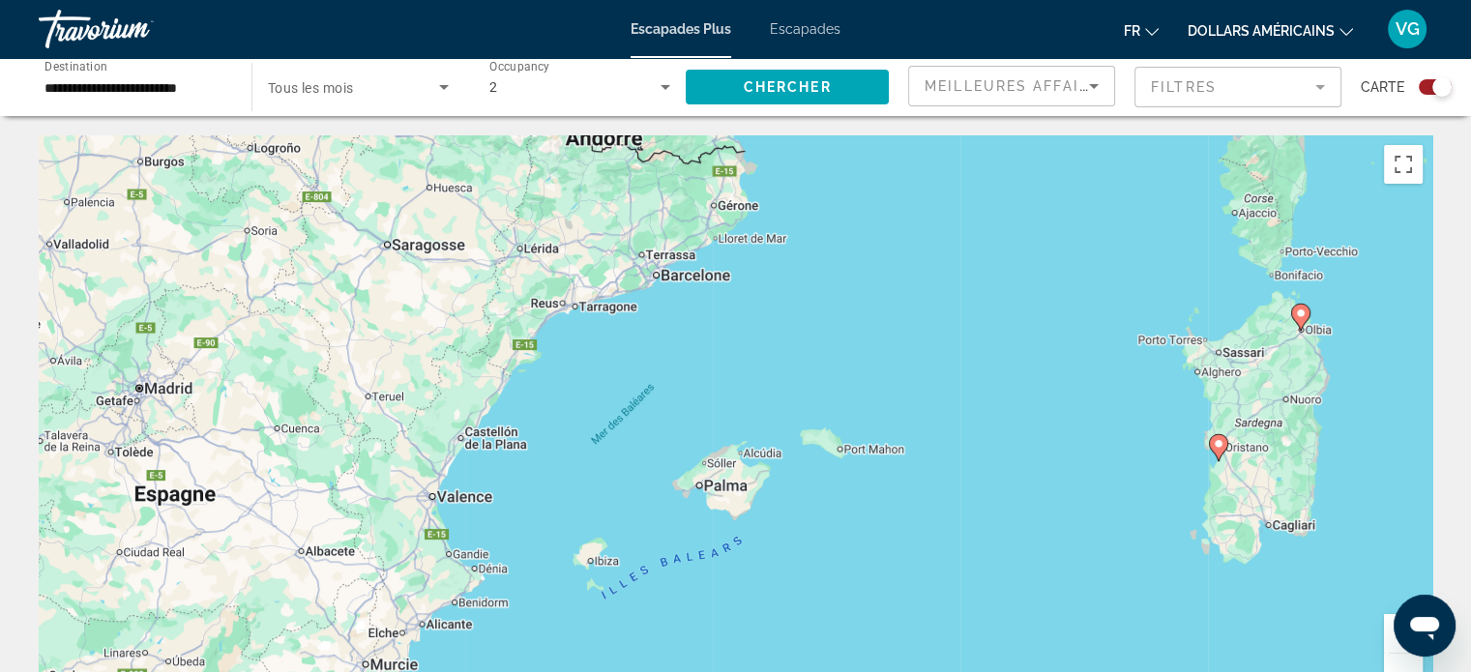
drag, startPoint x: 665, startPoint y: 510, endPoint x: 781, endPoint y: 533, distance: 118.3
click at [781, 534] on div "Pour activer le glissement avec le clavier, appuyez sur Alt+Entrée. Une fois ce…" at bounding box center [735, 425] width 1393 height 580
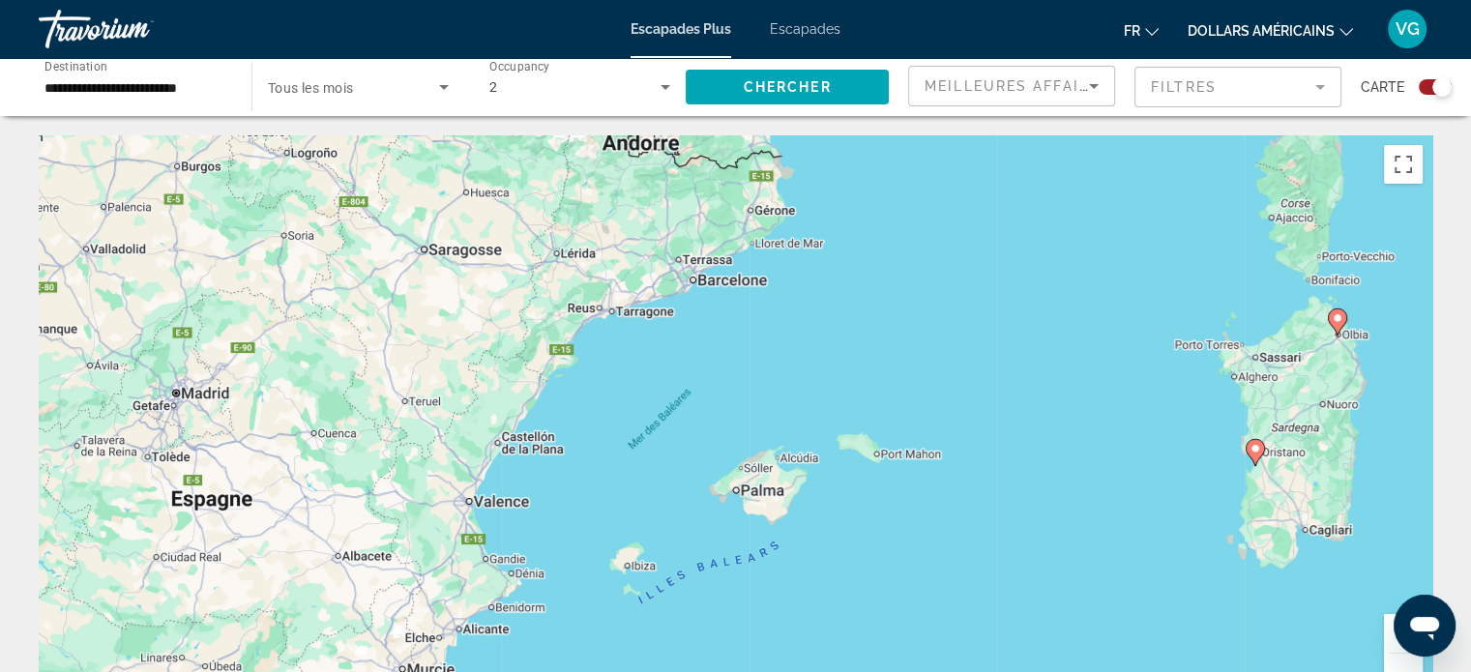
click at [774, 504] on div "Pour activer le glissement avec le clavier, appuyez sur Alt+Entrée. Une fois ce…" at bounding box center [735, 425] width 1393 height 580
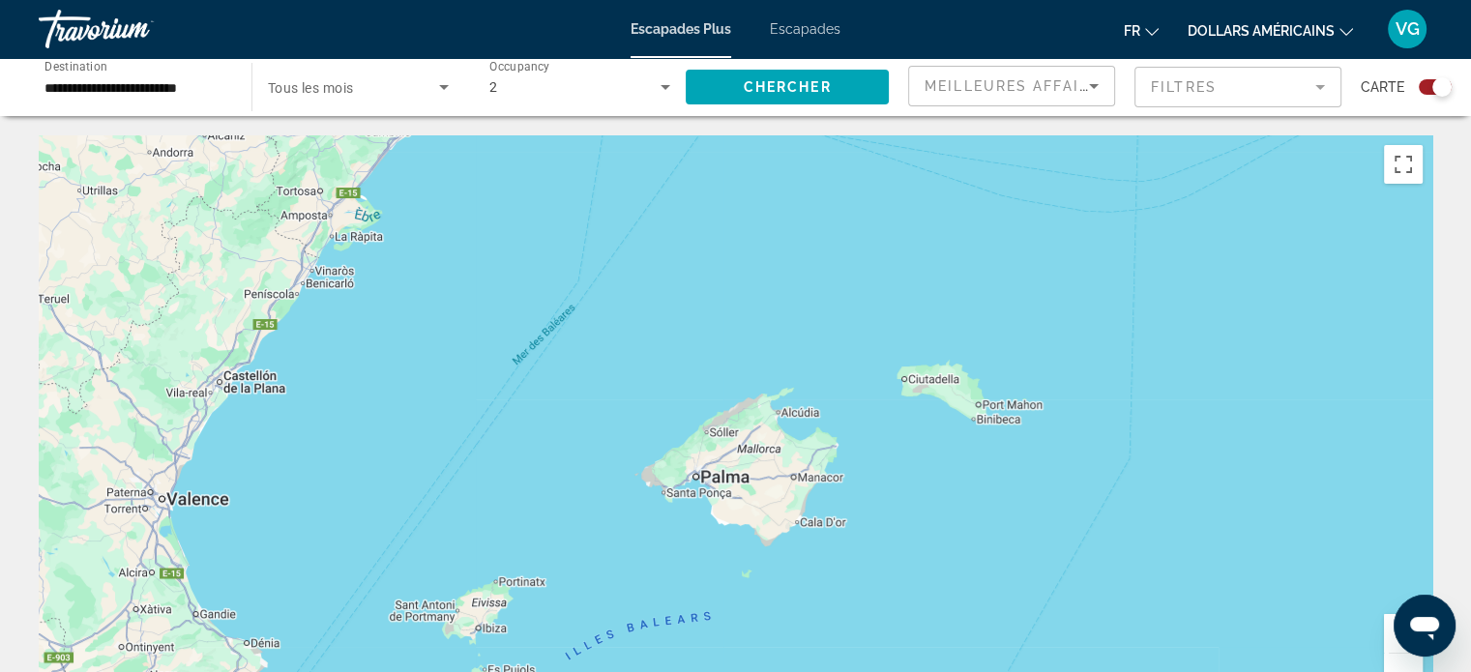
click at [201, 95] on input "**********" at bounding box center [135, 87] width 182 height 23
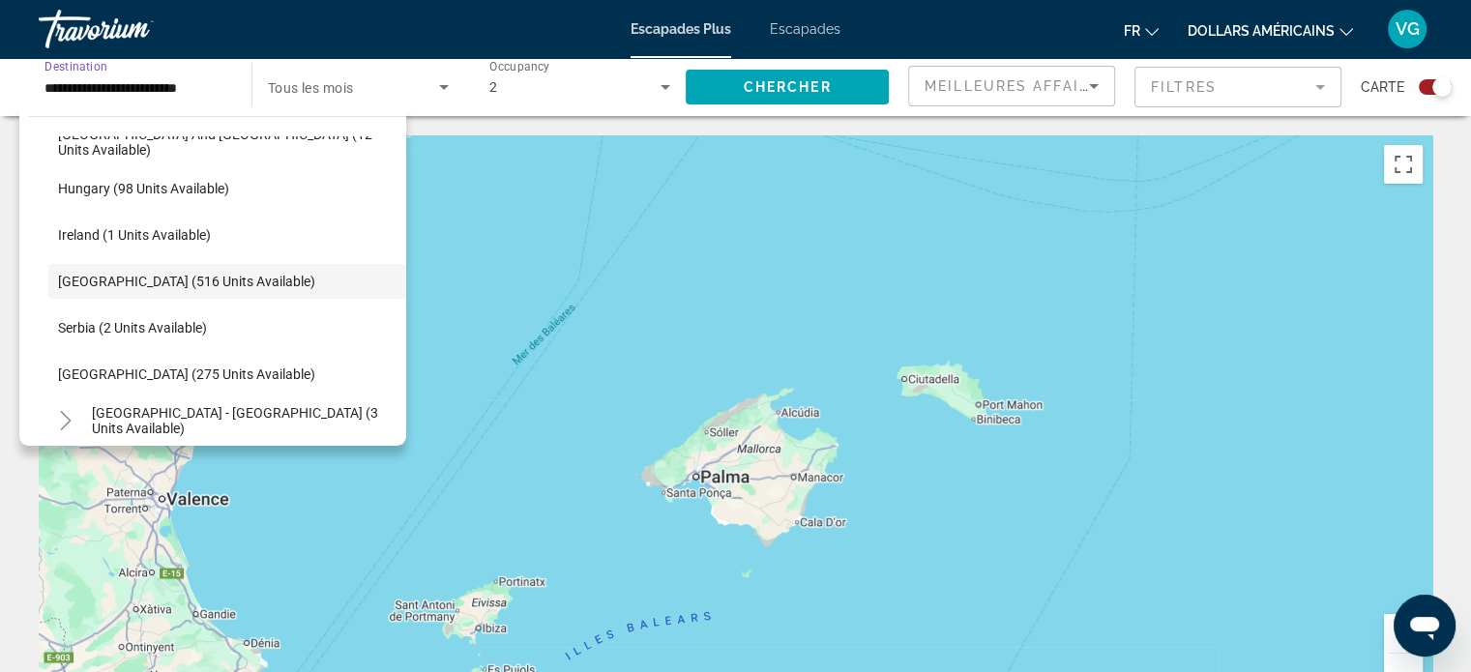
scroll to position [722, 0]
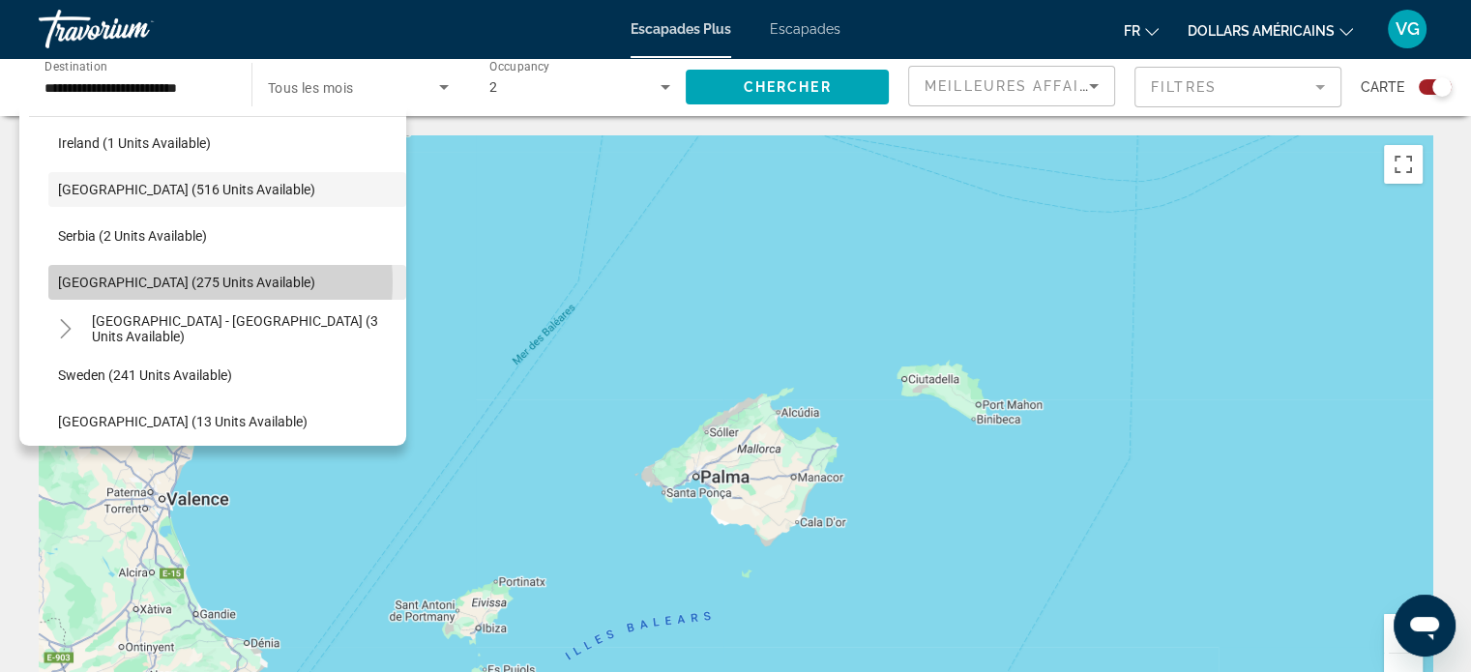
click at [197, 281] on span "Spain (275 units available)" at bounding box center [186, 282] width 257 height 15
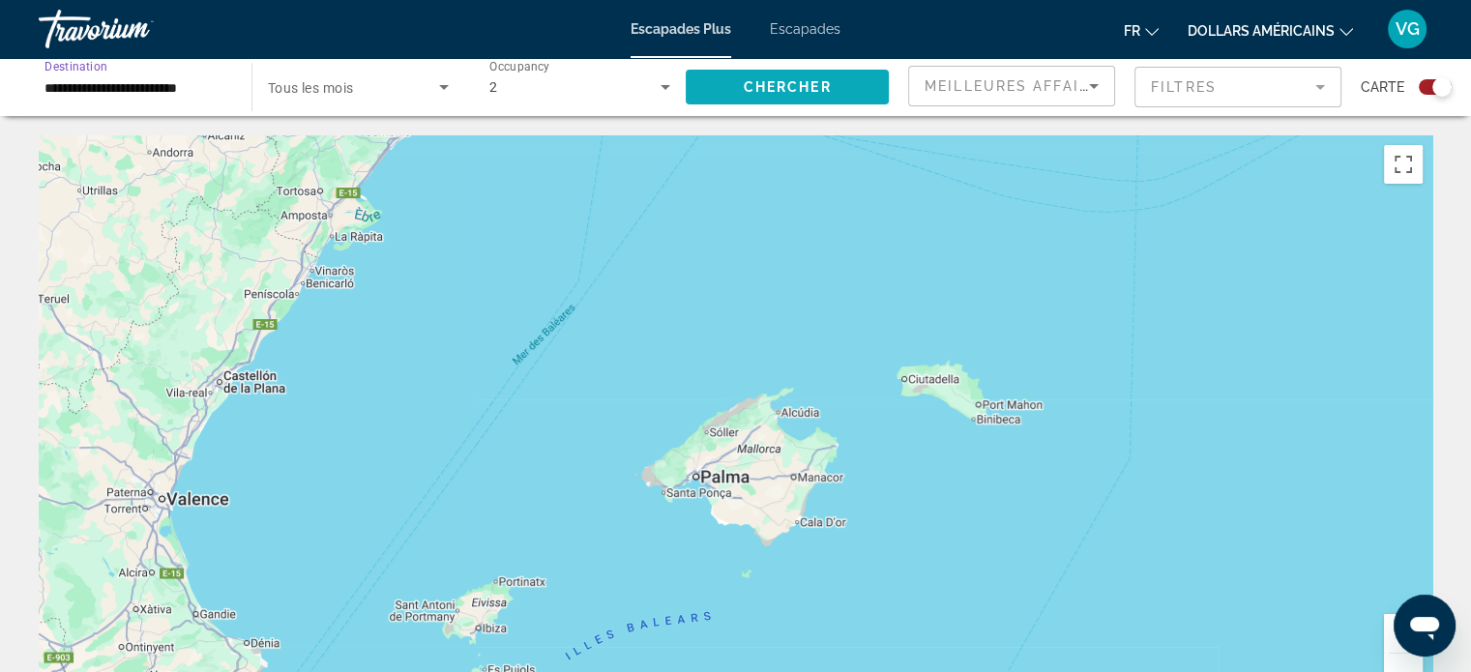
click at [828, 101] on span "Search widget" at bounding box center [787, 87] width 203 height 46
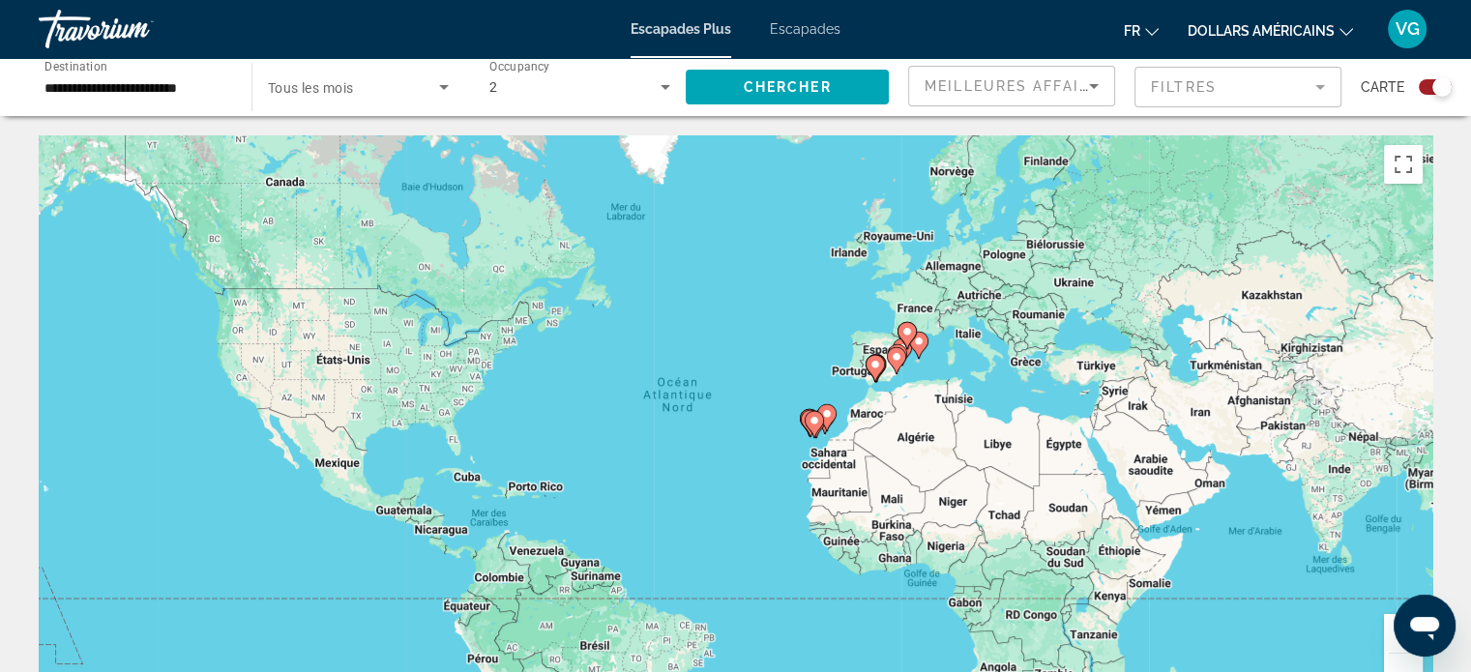
click at [1391, 639] on button "Zoom avant" at bounding box center [1403, 633] width 39 height 39
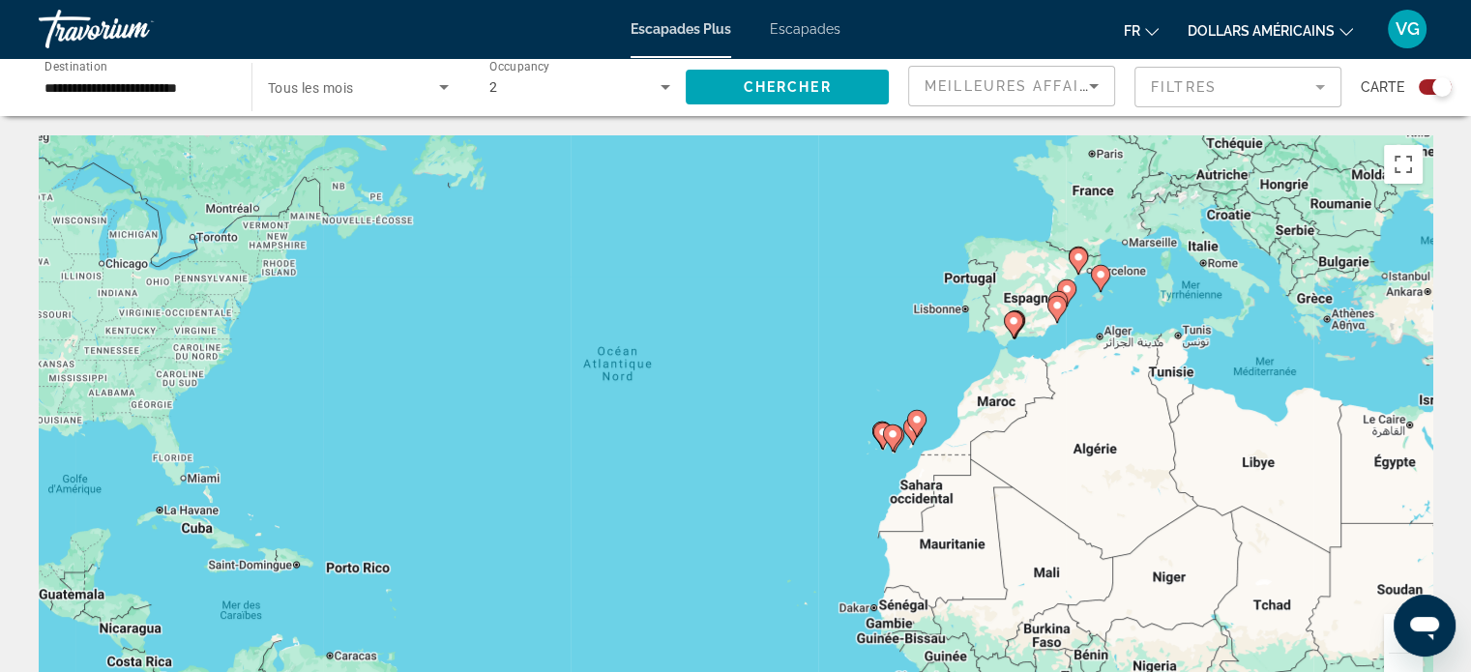
click at [1391, 639] on button "Zoom avant" at bounding box center [1403, 633] width 39 height 39
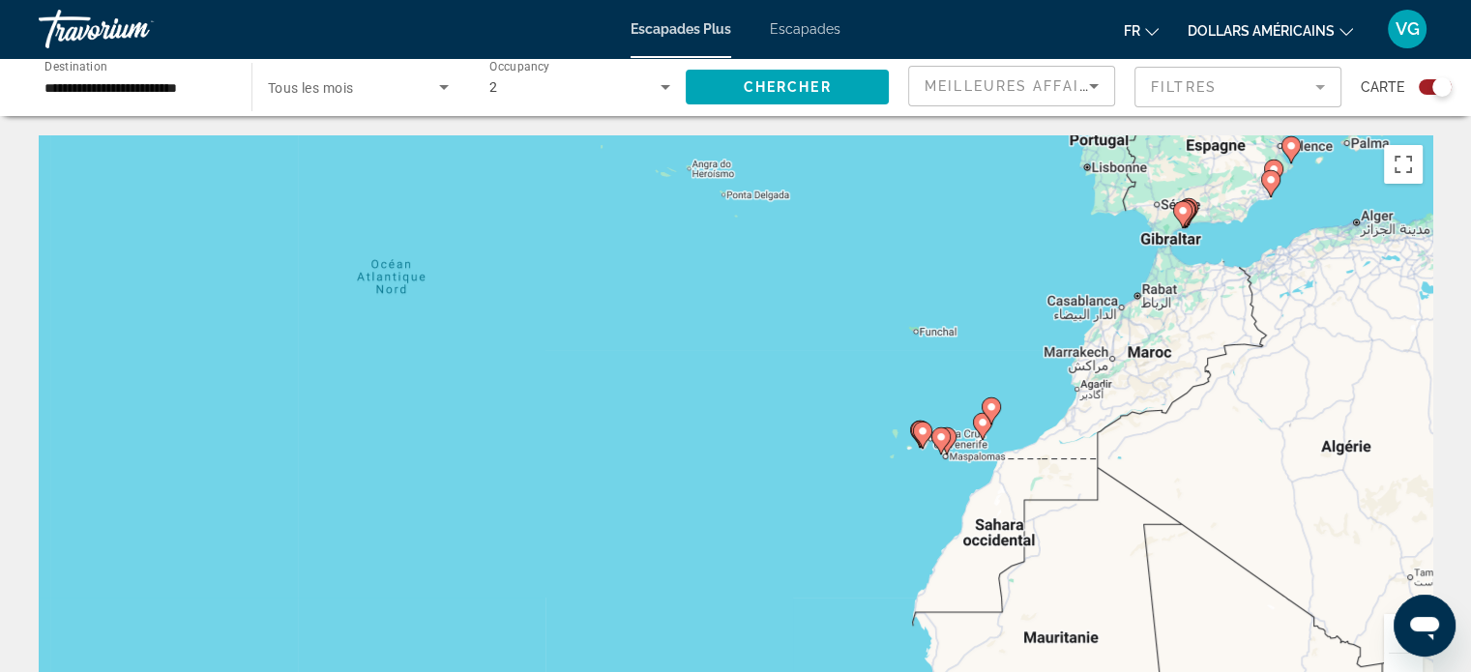
drag, startPoint x: 1125, startPoint y: 542, endPoint x: 881, endPoint y: 494, distance: 248.2
click at [874, 493] on div "Pour activer le glissement avec le clavier, appuyez sur Alt+Entrée. Une fois ce…" at bounding box center [735, 425] width 1393 height 580
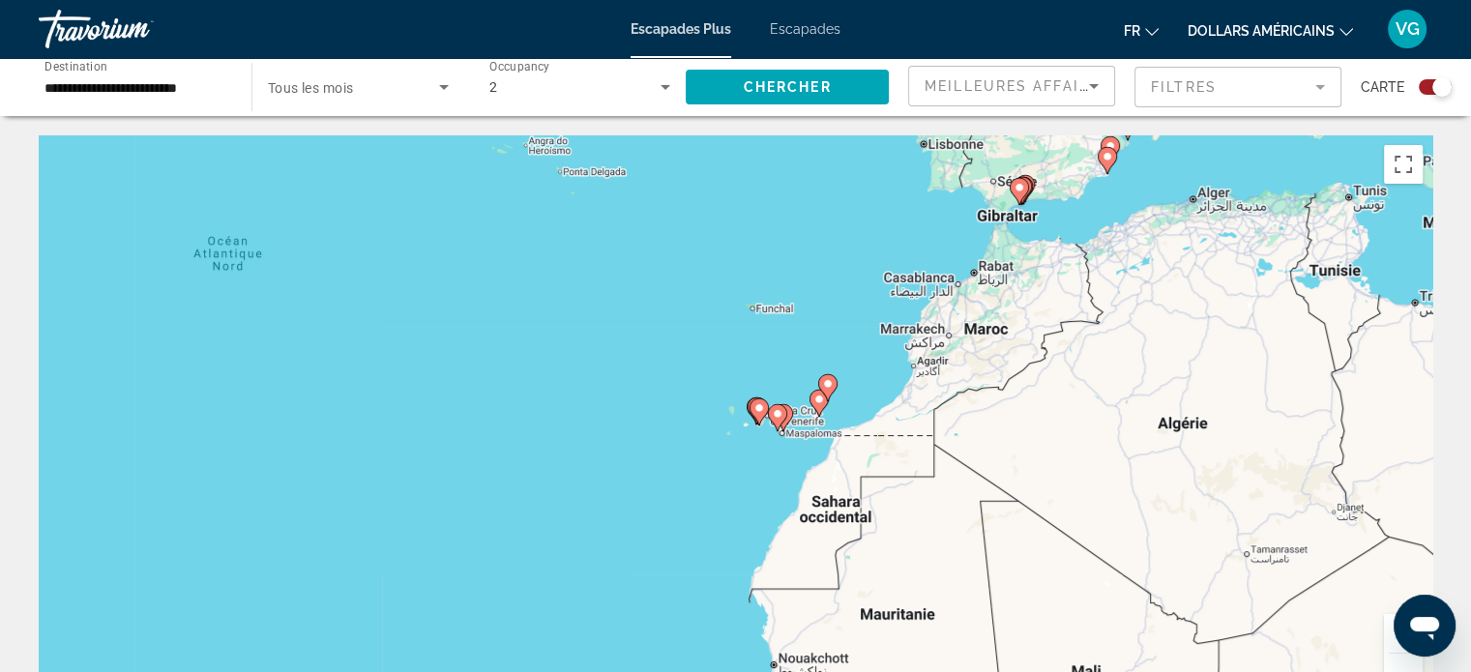
click at [1392, 649] on button "Zoom avant" at bounding box center [1403, 633] width 39 height 39
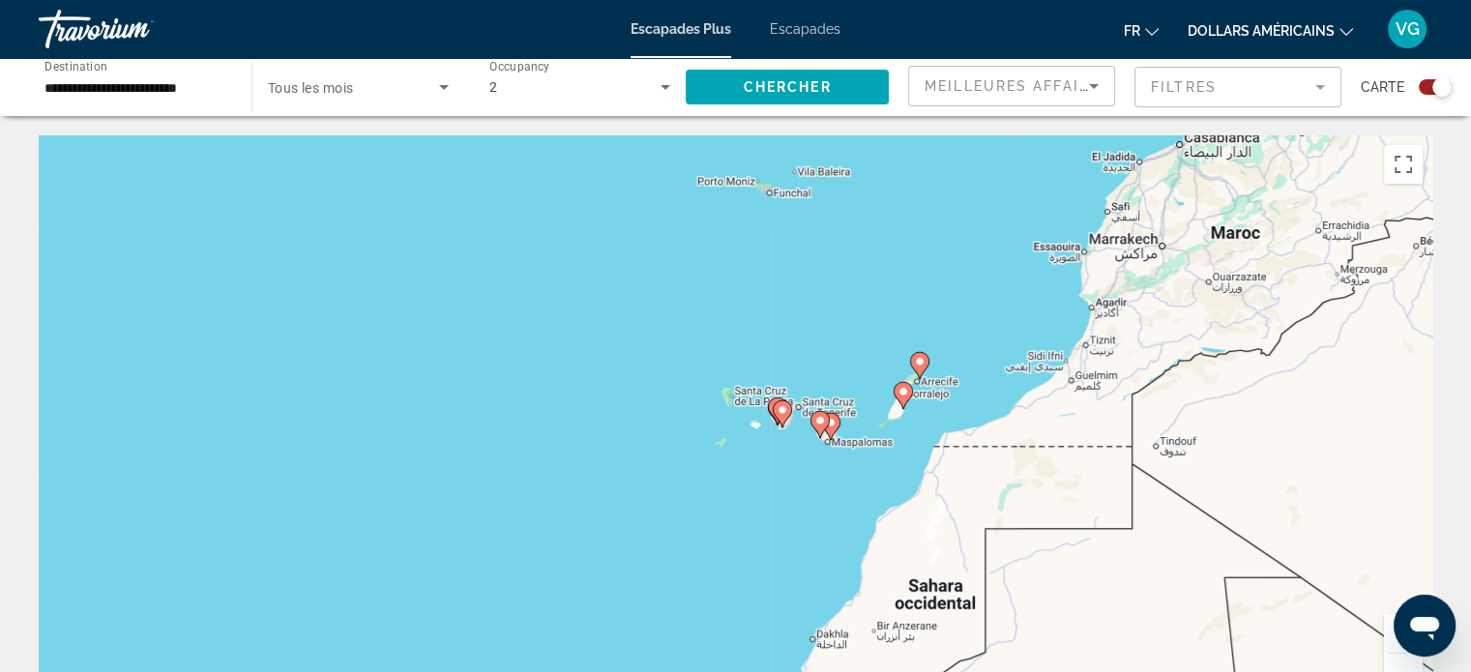
click at [1392, 649] on button "Zoom avant" at bounding box center [1403, 633] width 39 height 39
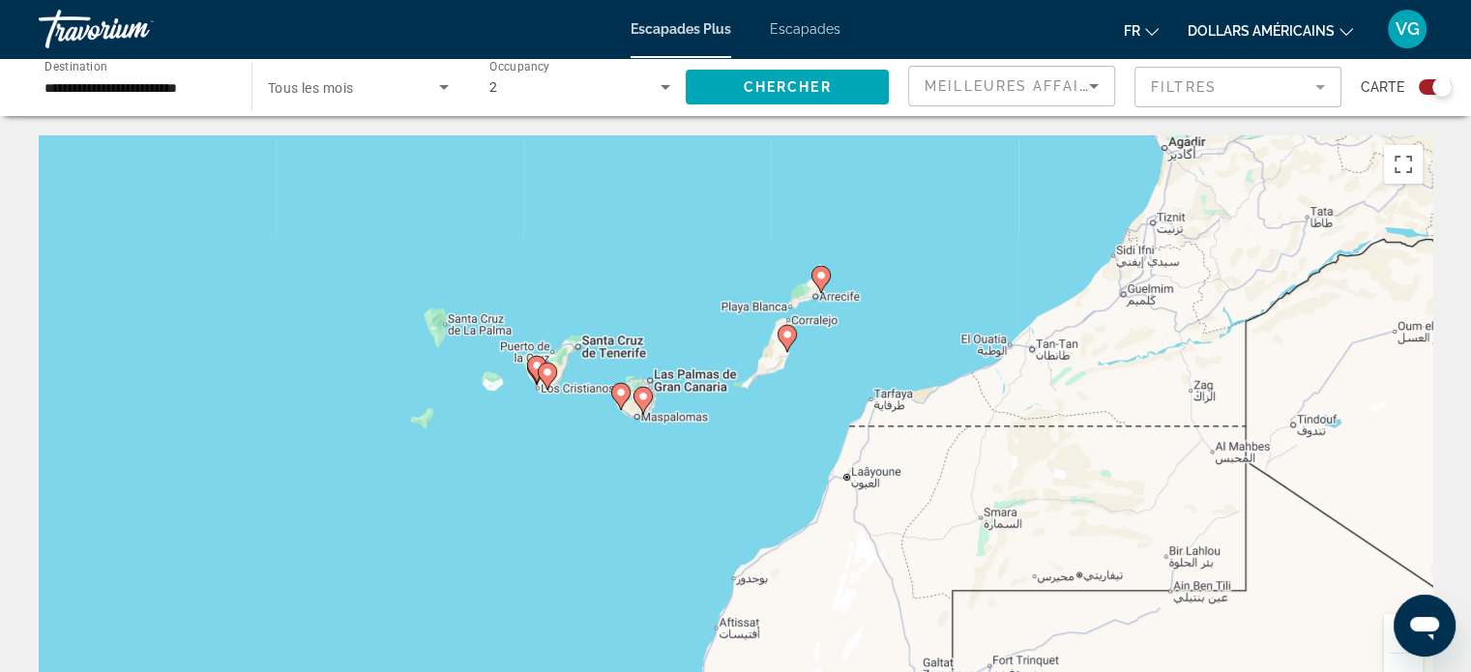
drag, startPoint x: 1002, startPoint y: 574, endPoint x: 731, endPoint y: 534, distance: 273.8
click at [731, 534] on div "Pour activer le glissement avec le clavier, appuyez sur Alt+Entrée. Une fois ce…" at bounding box center [735, 425] width 1393 height 580
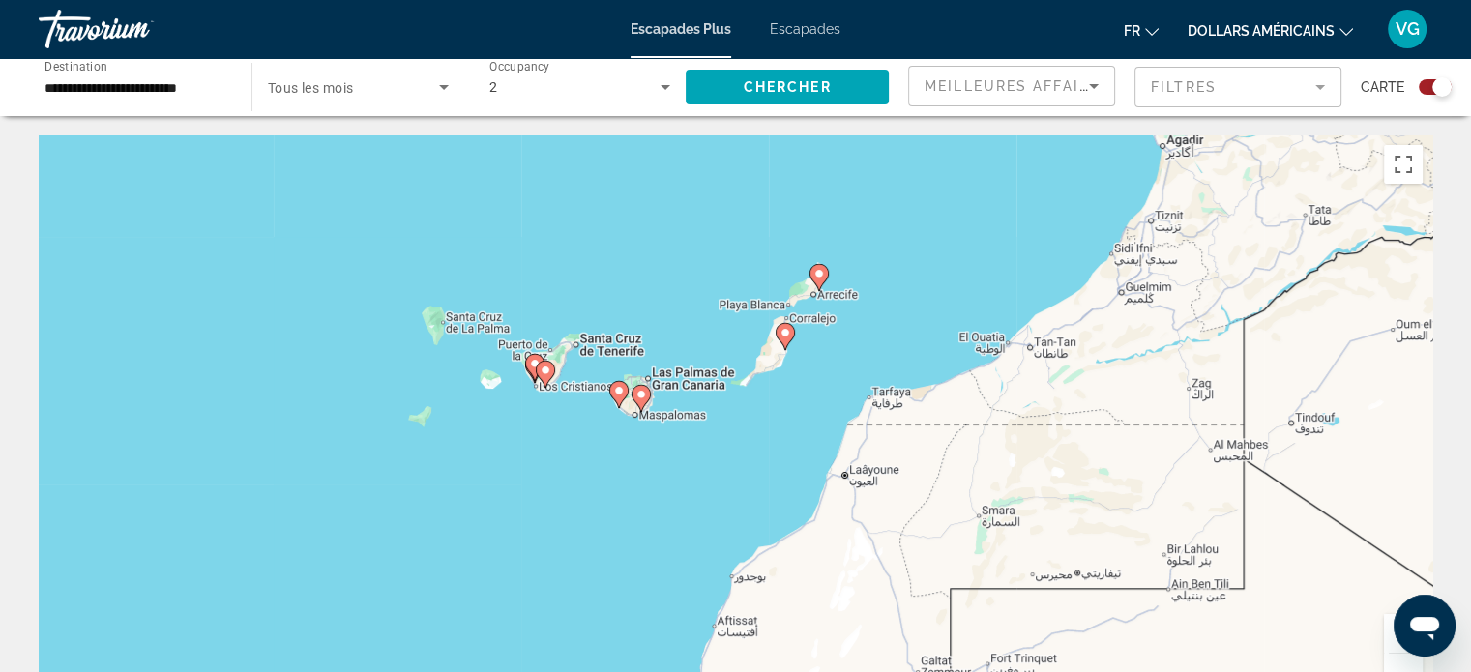
click at [1387, 647] on button "Zoom avant" at bounding box center [1403, 633] width 39 height 39
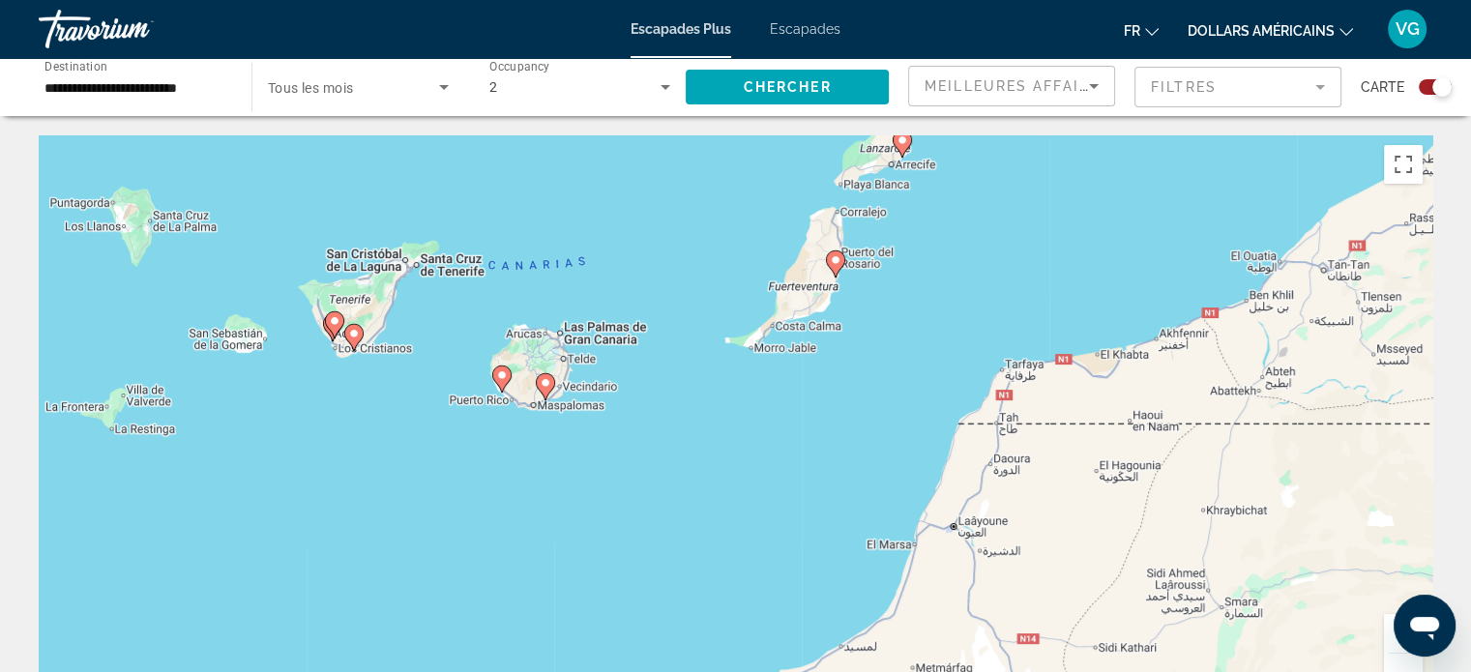
click at [336, 322] on image "Contenu principal" at bounding box center [335, 321] width 12 height 12
type input "**********"
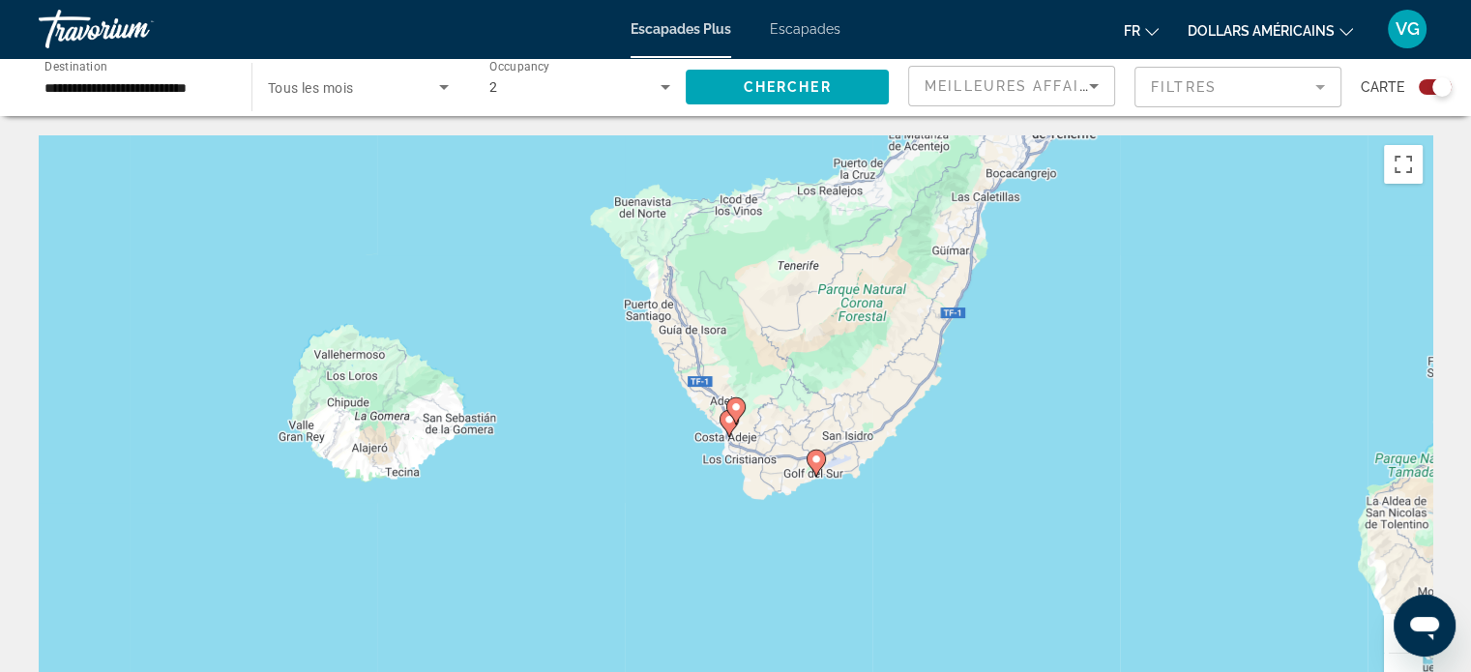
click at [736, 411] on image "Contenu principal" at bounding box center [736, 407] width 12 height 12
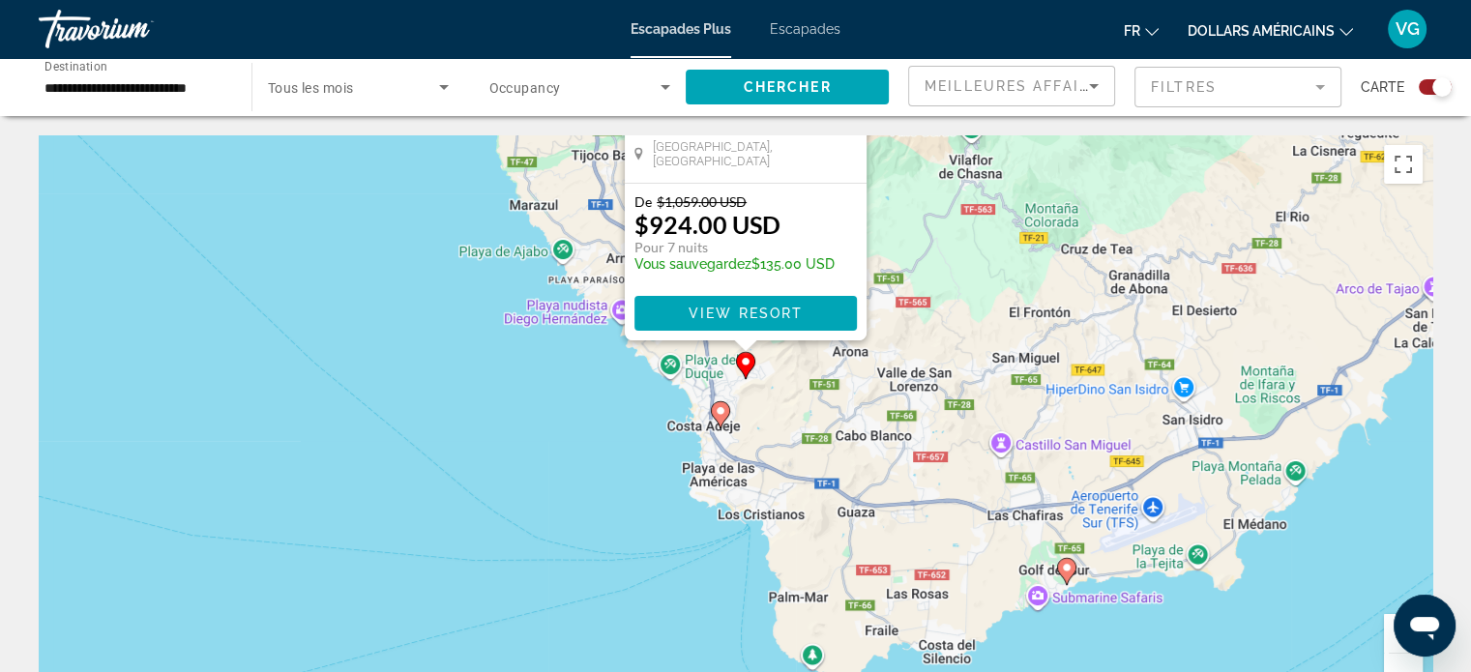
drag, startPoint x: 914, startPoint y: 590, endPoint x: 914, endPoint y: 290, distance: 299.8
click at [927, 278] on div "Pour activer le glissement avec le clavier, appuyez sur Alt+Entrée. Une fois ce…" at bounding box center [735, 425] width 1393 height 580
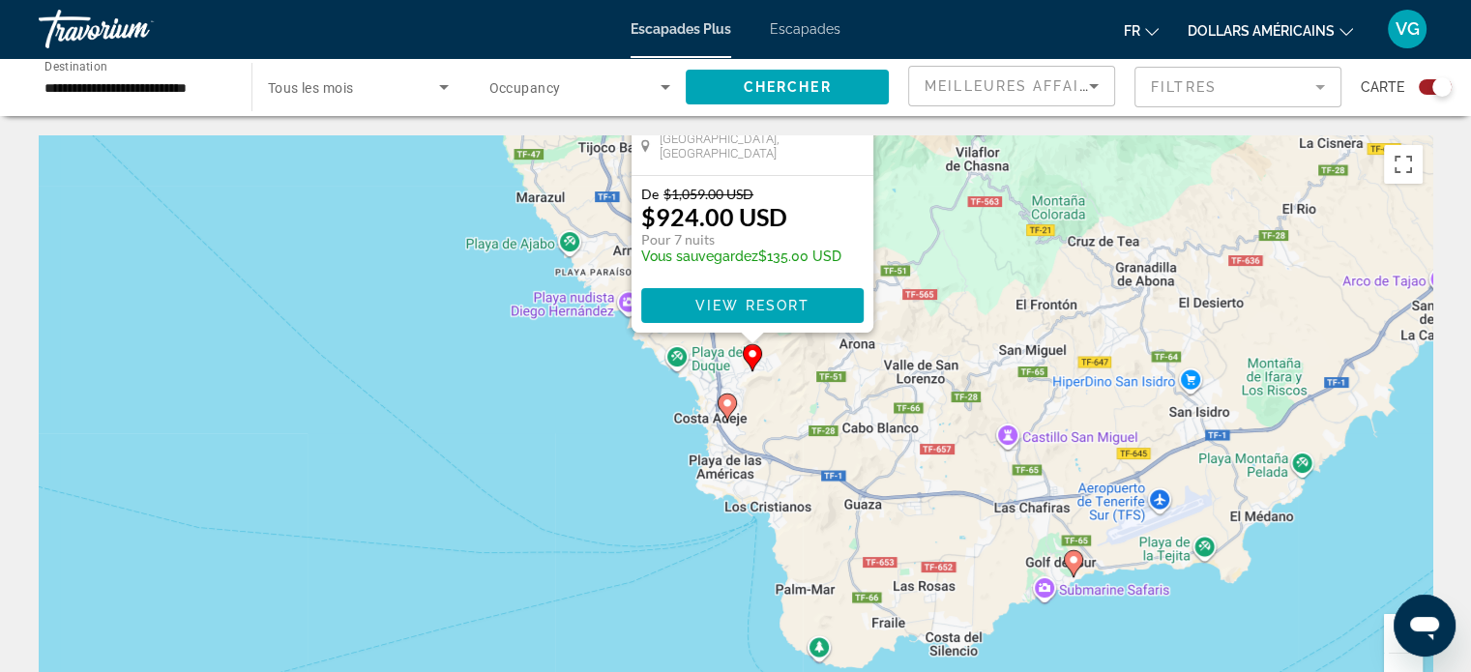
click at [721, 411] on icon "Contenu principal" at bounding box center [726, 407] width 19 height 27
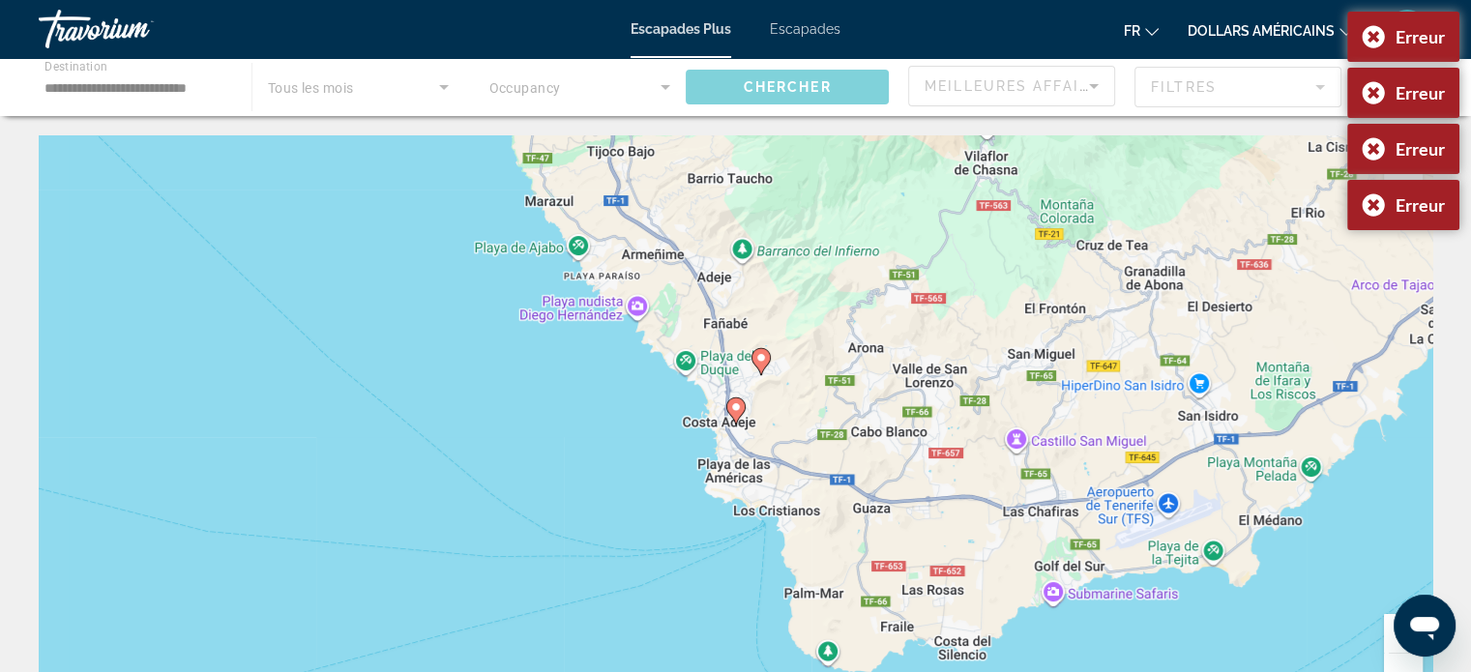
click at [759, 364] on icon "Contenu principal" at bounding box center [759, 361] width 17 height 25
click at [750, 445] on div "Pour naviguer, appuyez sur les touches fléchées. Pour activer le glissement ave…" at bounding box center [735, 425] width 1393 height 580
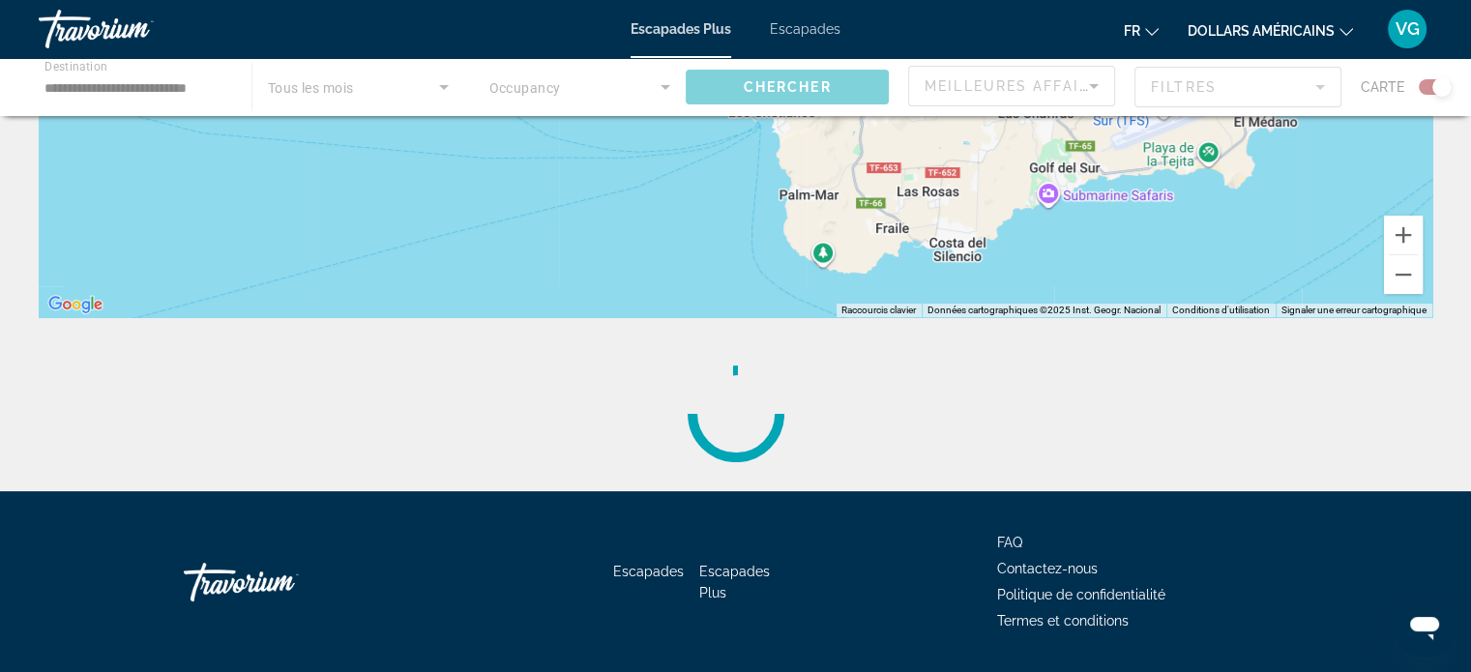
scroll to position [454, 0]
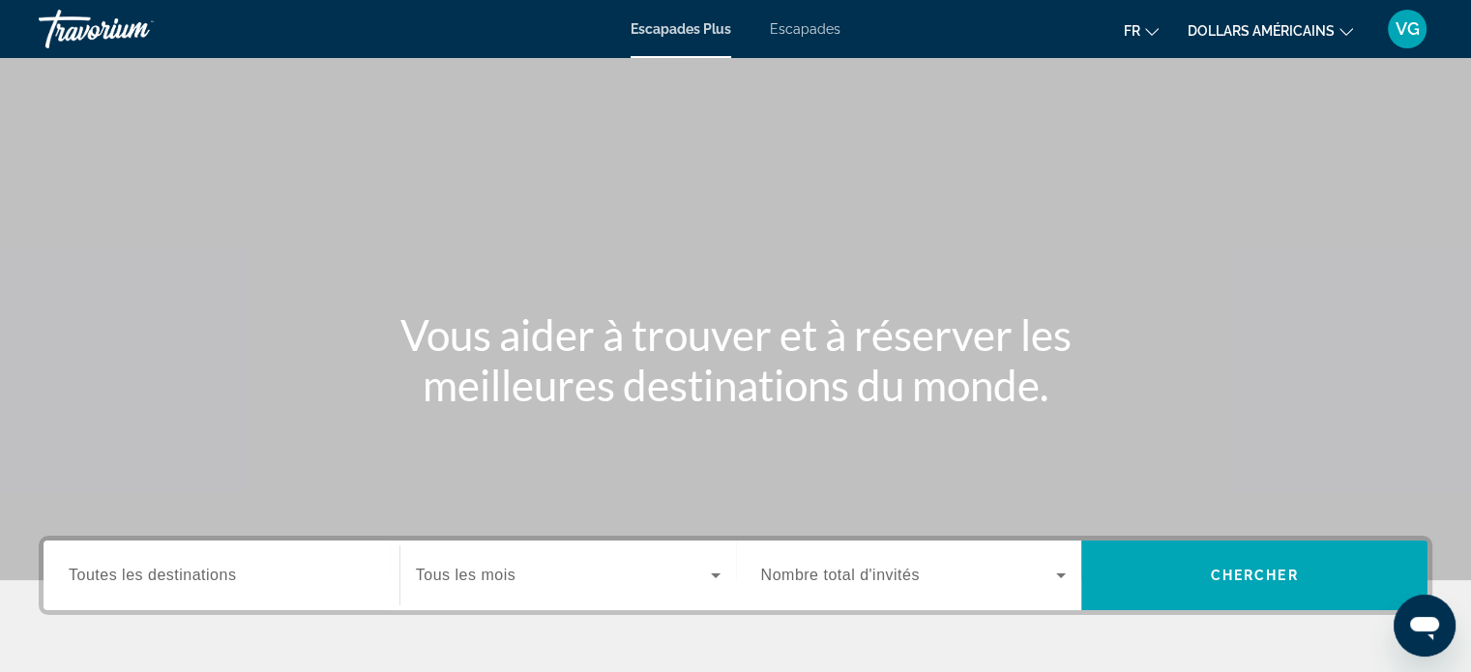
click at [173, 575] on span "Toutes les destinations" at bounding box center [152, 575] width 167 height 16
click at [173, 575] on input "Destination Toutes les destinations" at bounding box center [222, 576] width 306 height 23
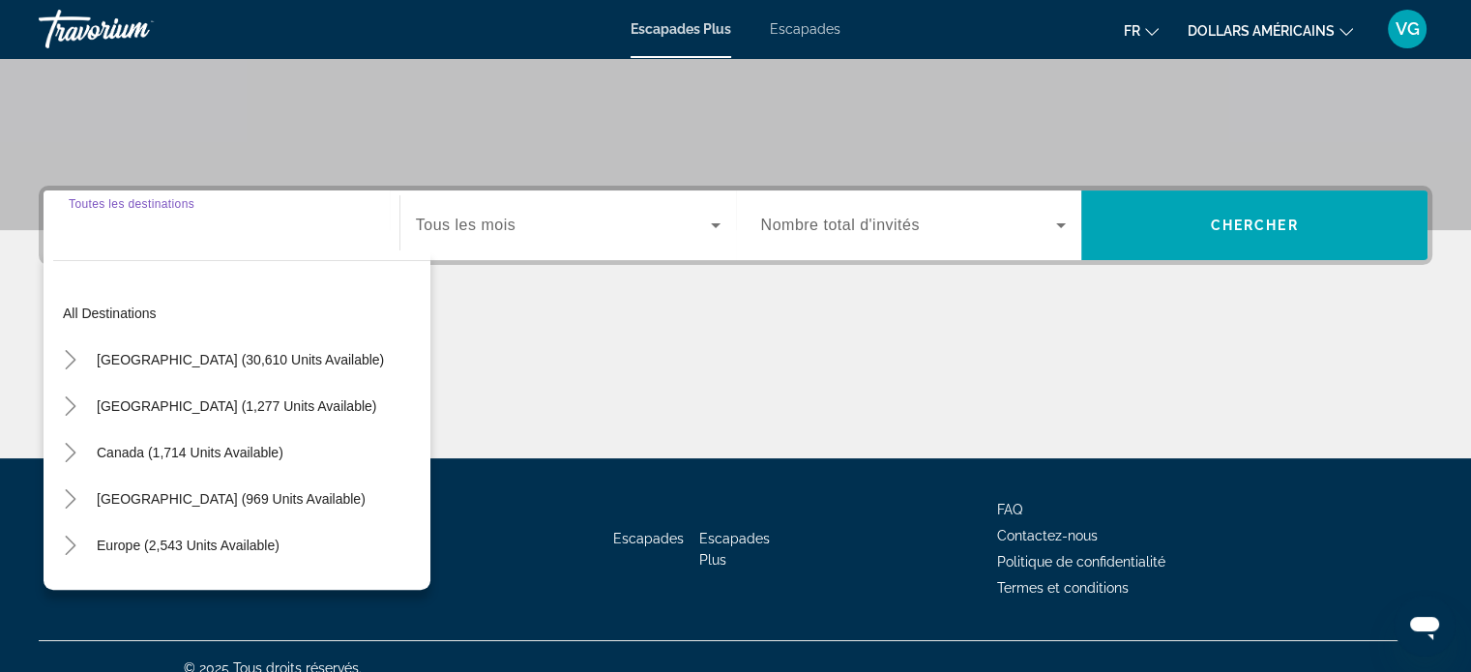
scroll to position [372, 0]
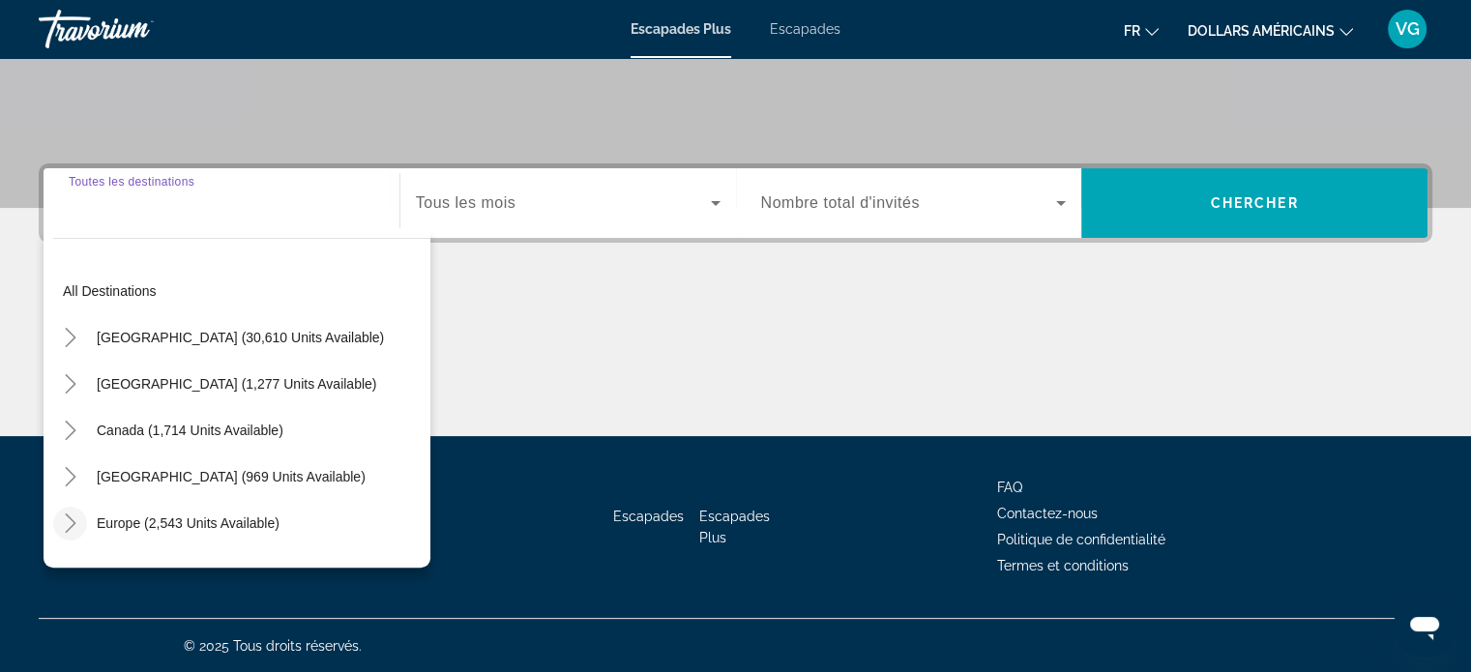
click at [73, 520] on icon "Toggle Europe (2,543 units available)" at bounding box center [70, 522] width 11 height 19
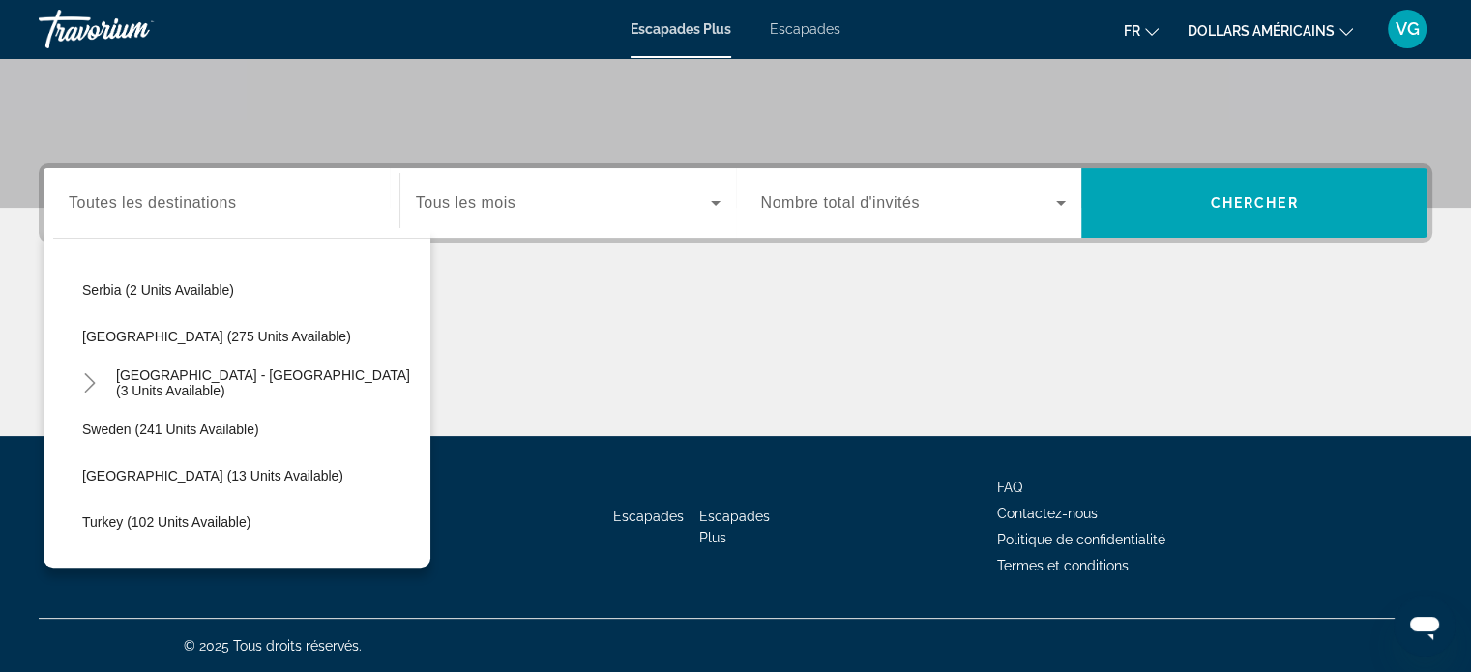
scroll to position [822, 0]
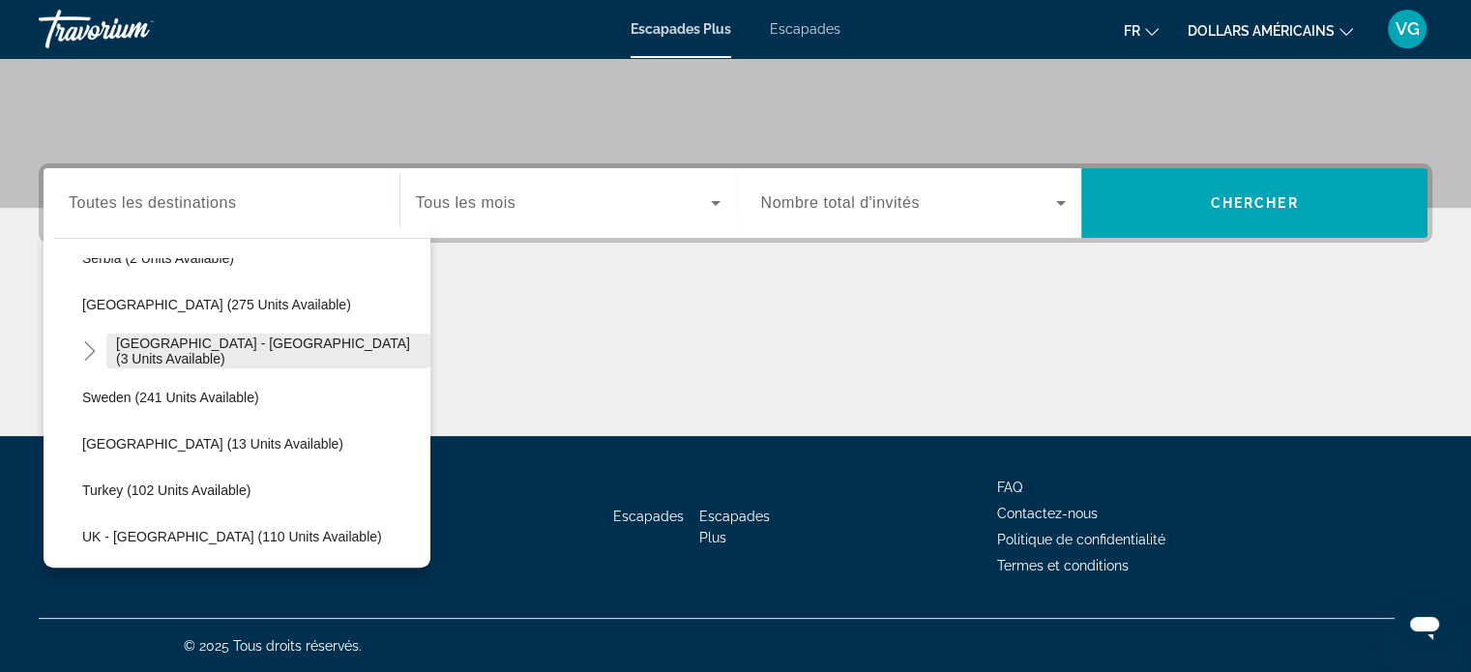
click at [208, 348] on span "Spain - Canary Islands (3 units available)" at bounding box center [268, 351] width 305 height 31
type input "**********"
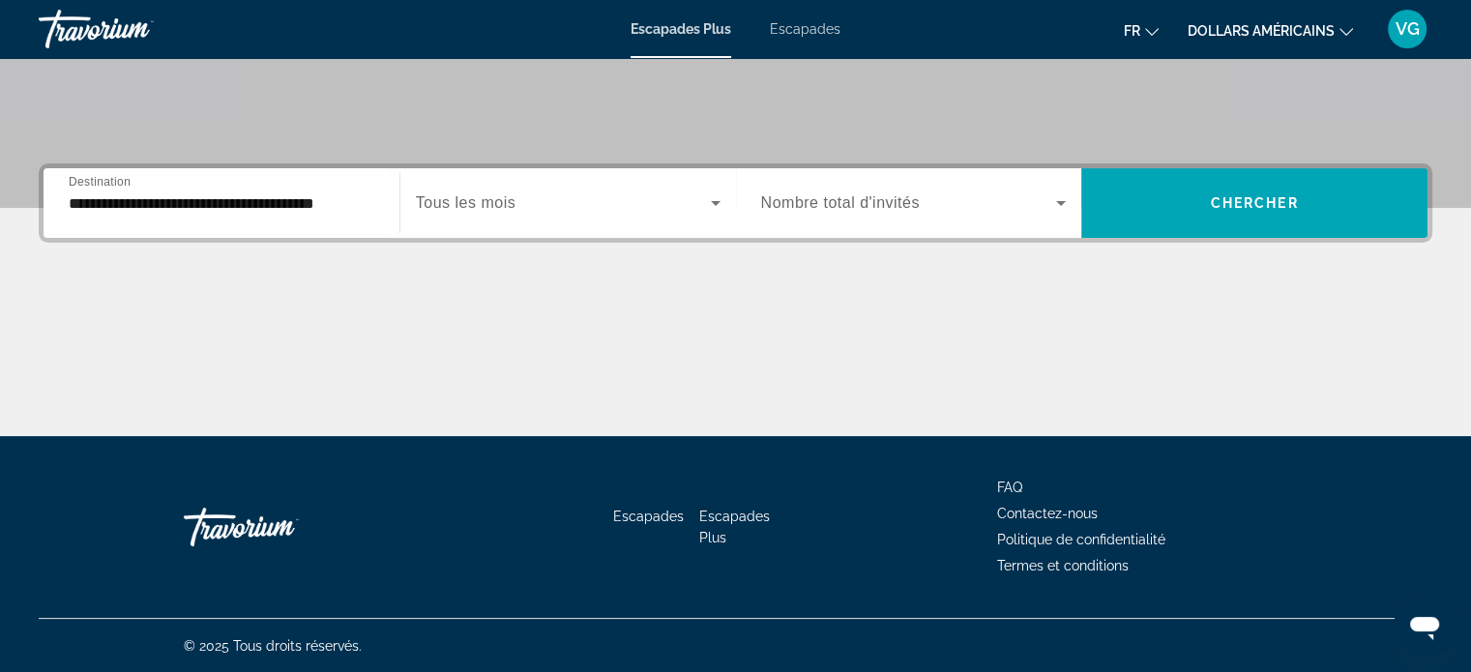
click at [868, 222] on div "Widget de recherche" at bounding box center [914, 203] width 306 height 54
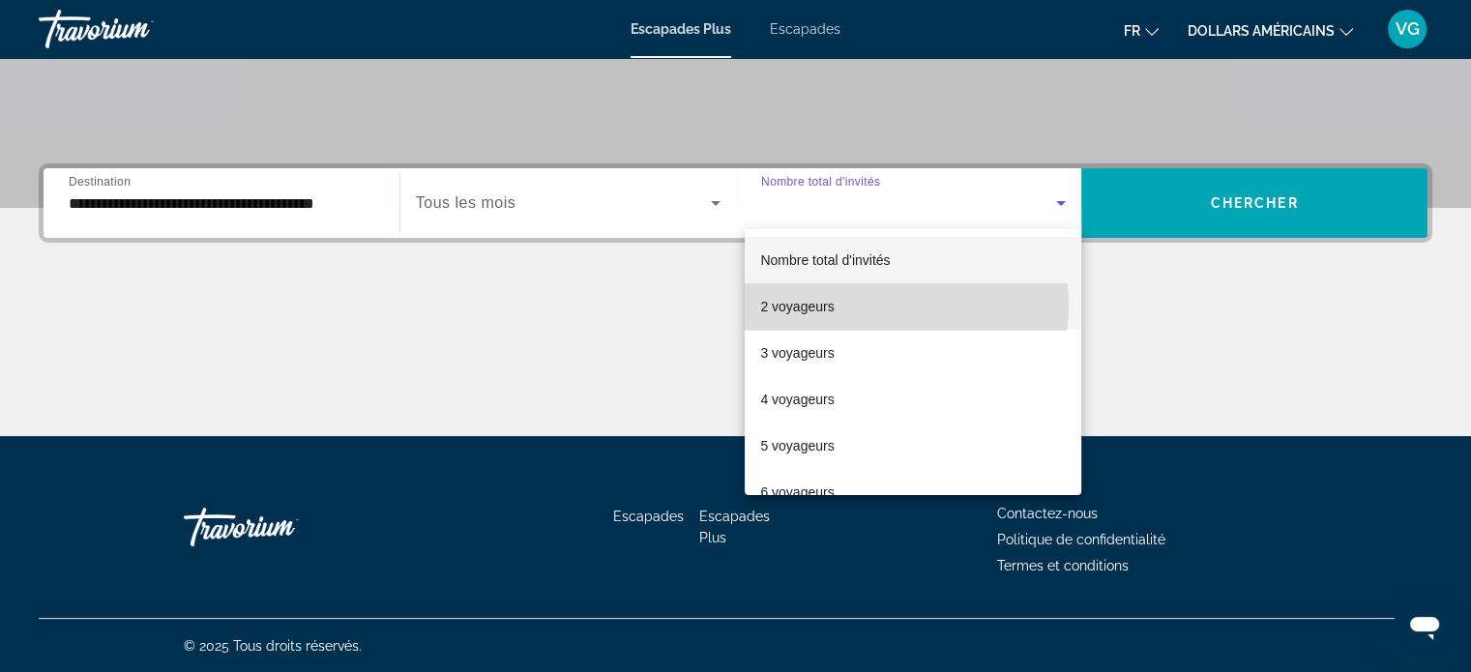
click at [870, 305] on mat-option "2 voyageurs" at bounding box center [913, 306] width 337 height 46
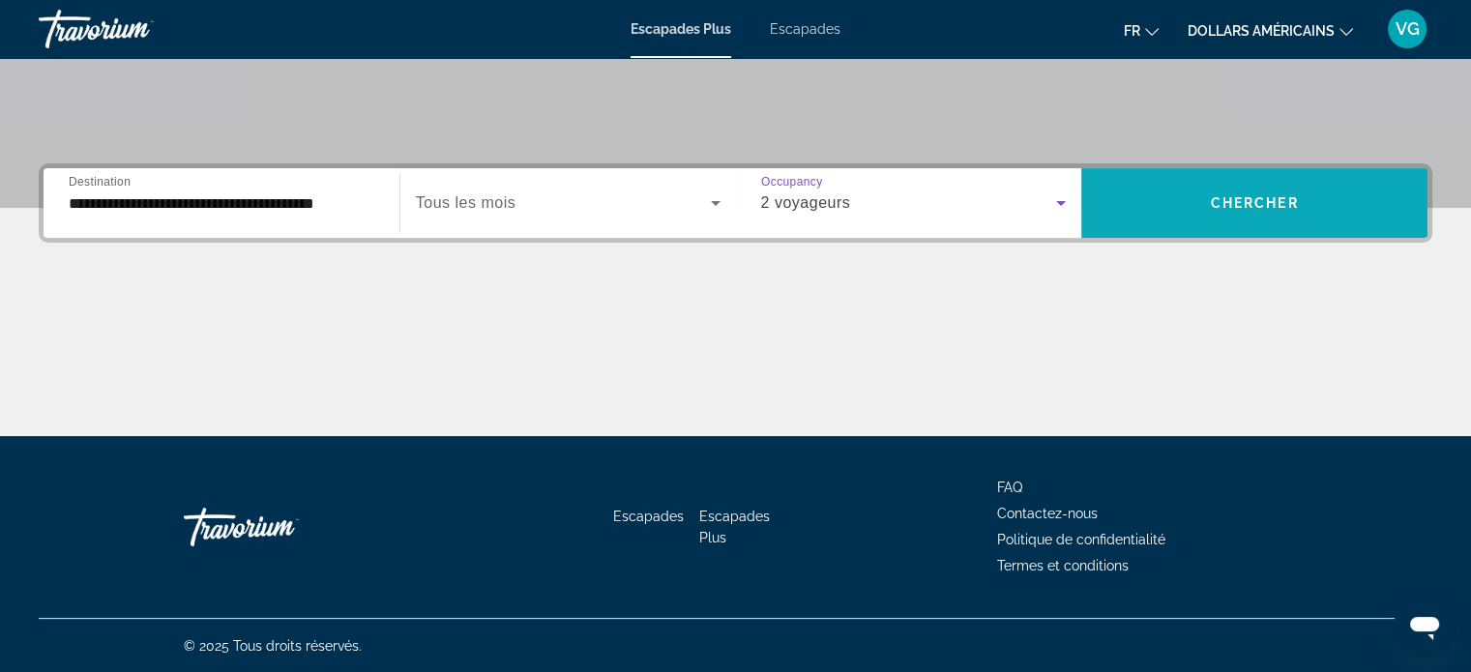
click at [1212, 214] on span "Widget de recherche" at bounding box center [1254, 203] width 346 height 46
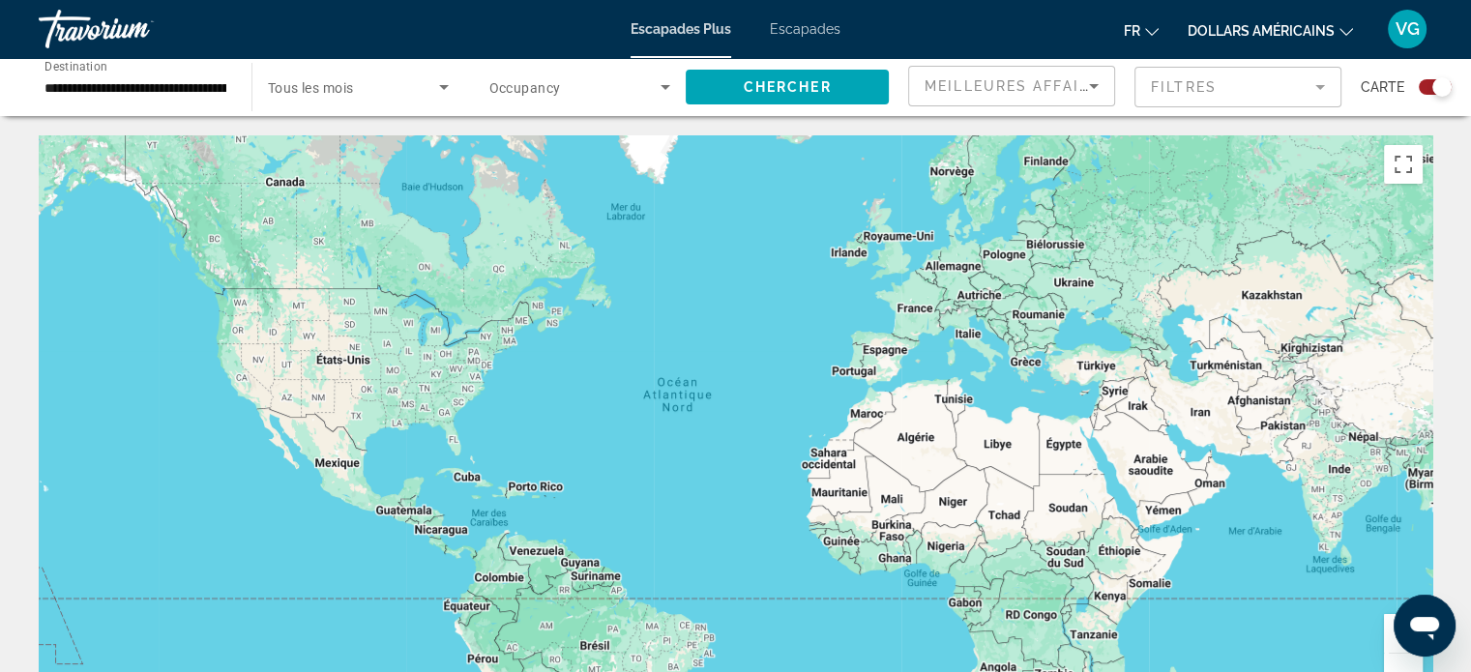
click at [96, 92] on input "**********" at bounding box center [135, 87] width 182 height 23
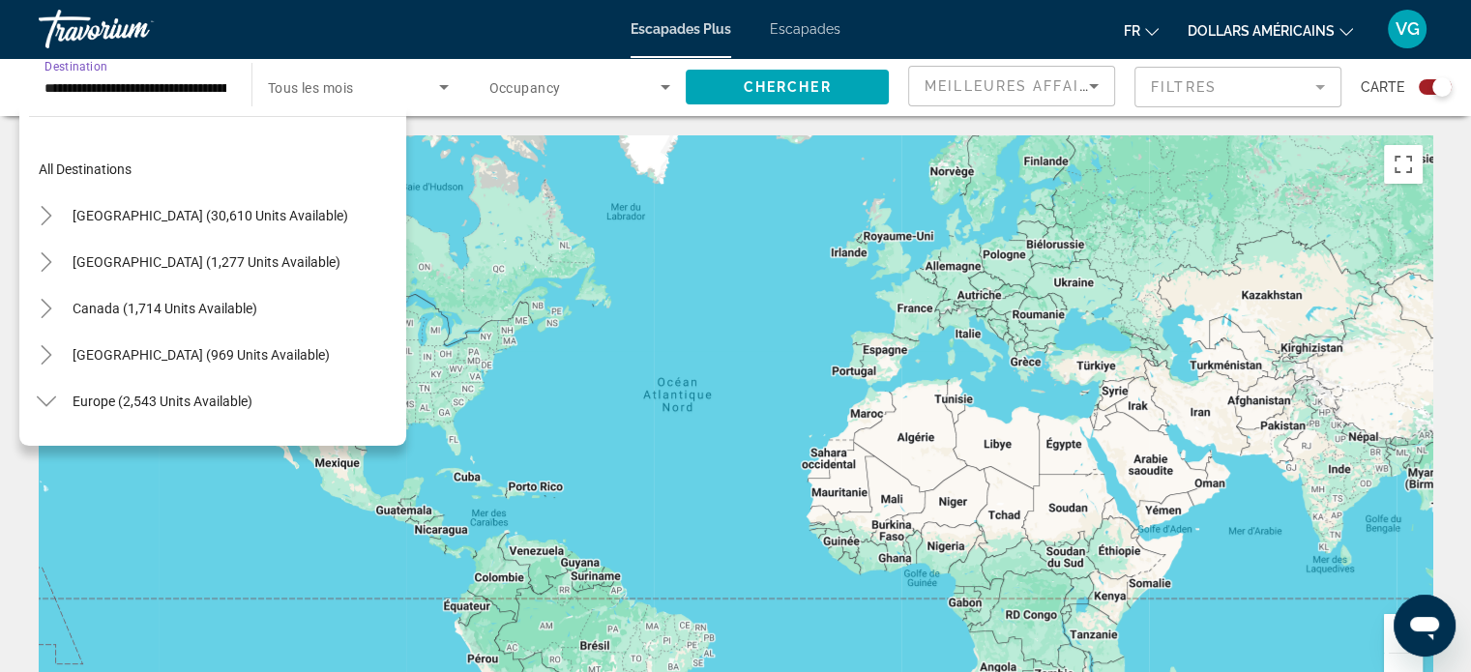
scroll to position [765, 0]
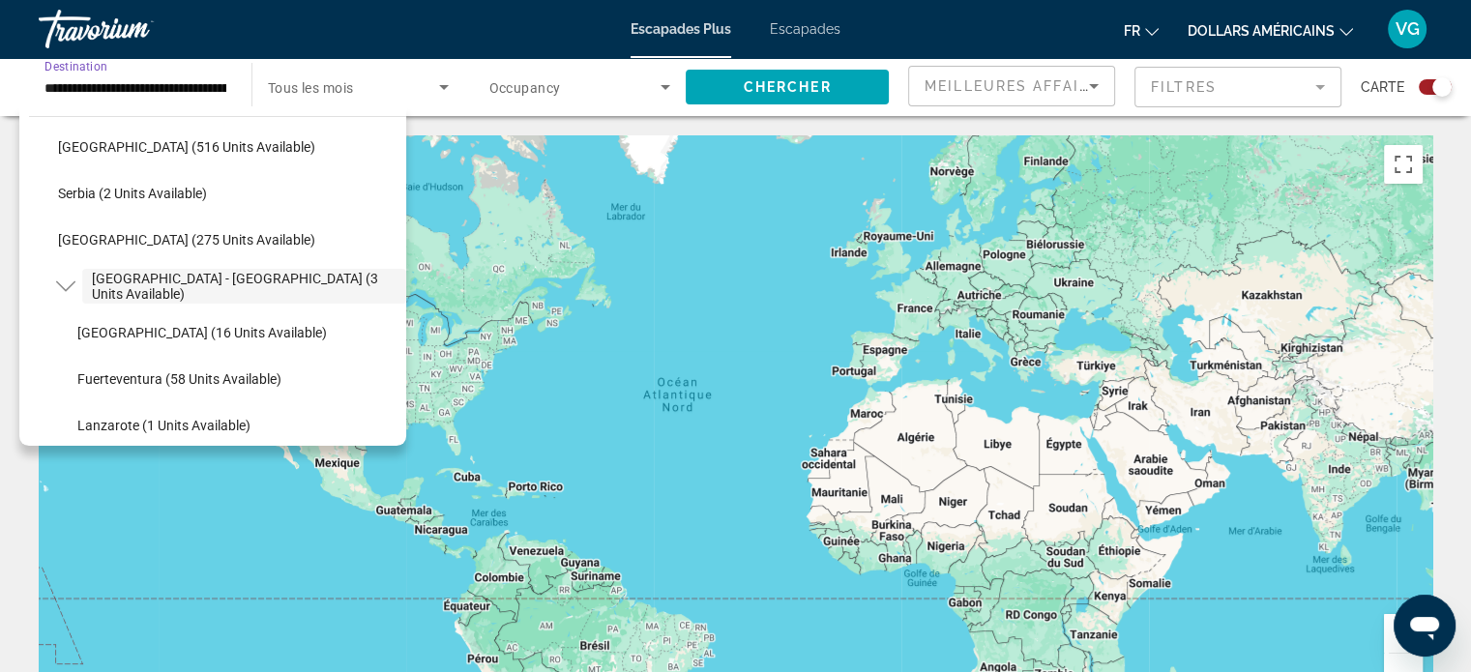
click at [141, 339] on span "Tenerife (16 units available)" at bounding box center [201, 332] width 249 height 15
type input "**********"
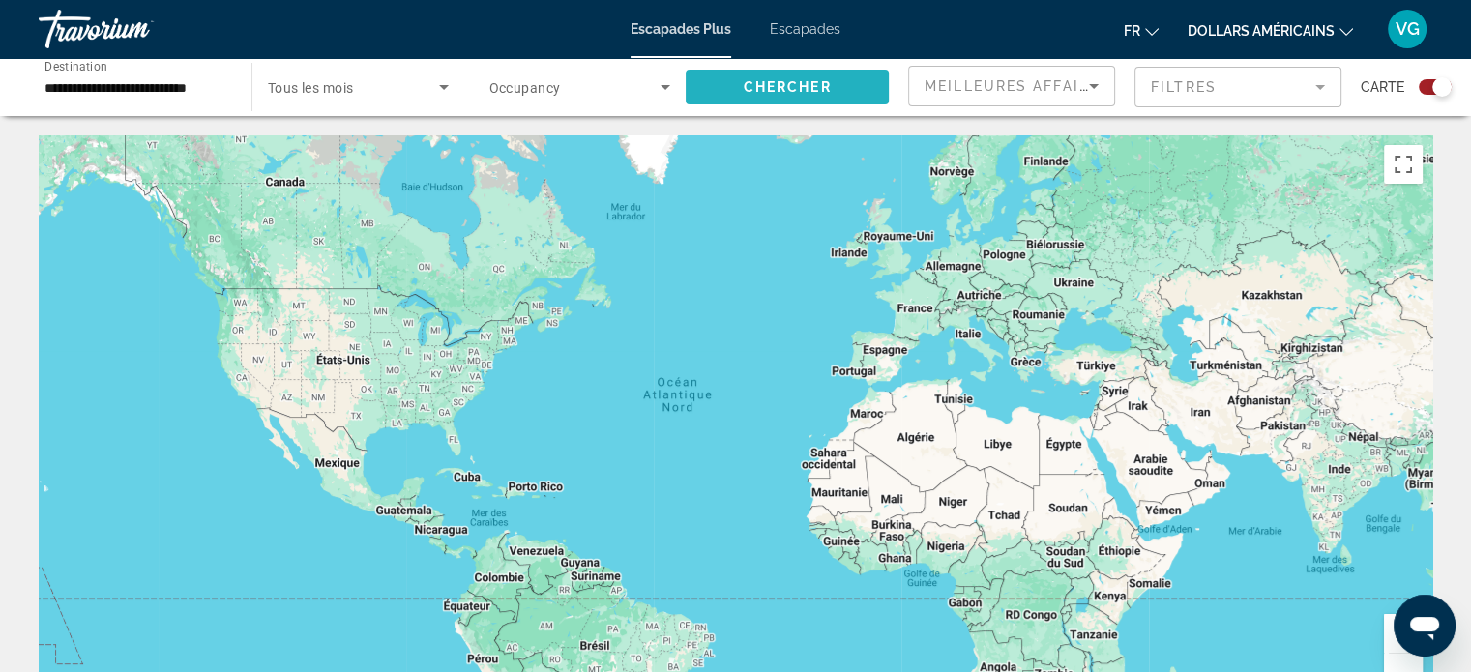
click at [763, 100] on span "Search widget" at bounding box center [787, 87] width 203 height 46
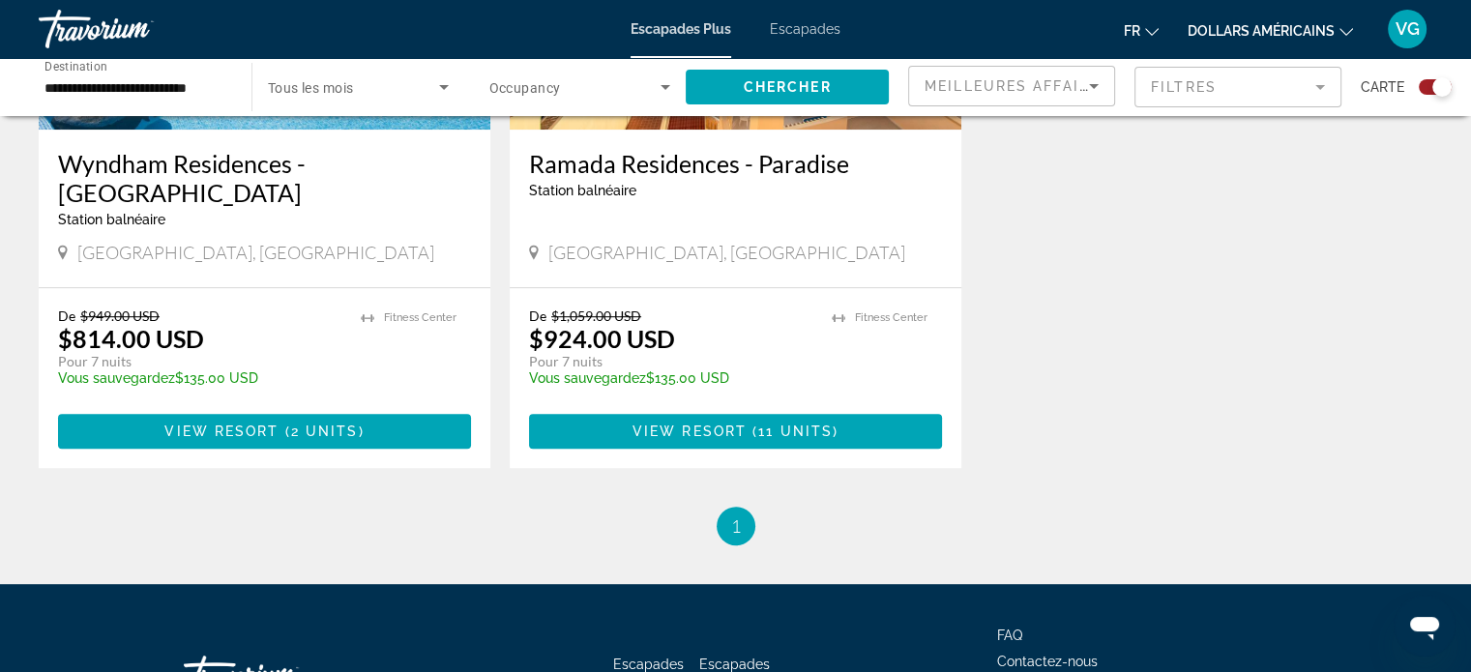
scroll to position [967, 0]
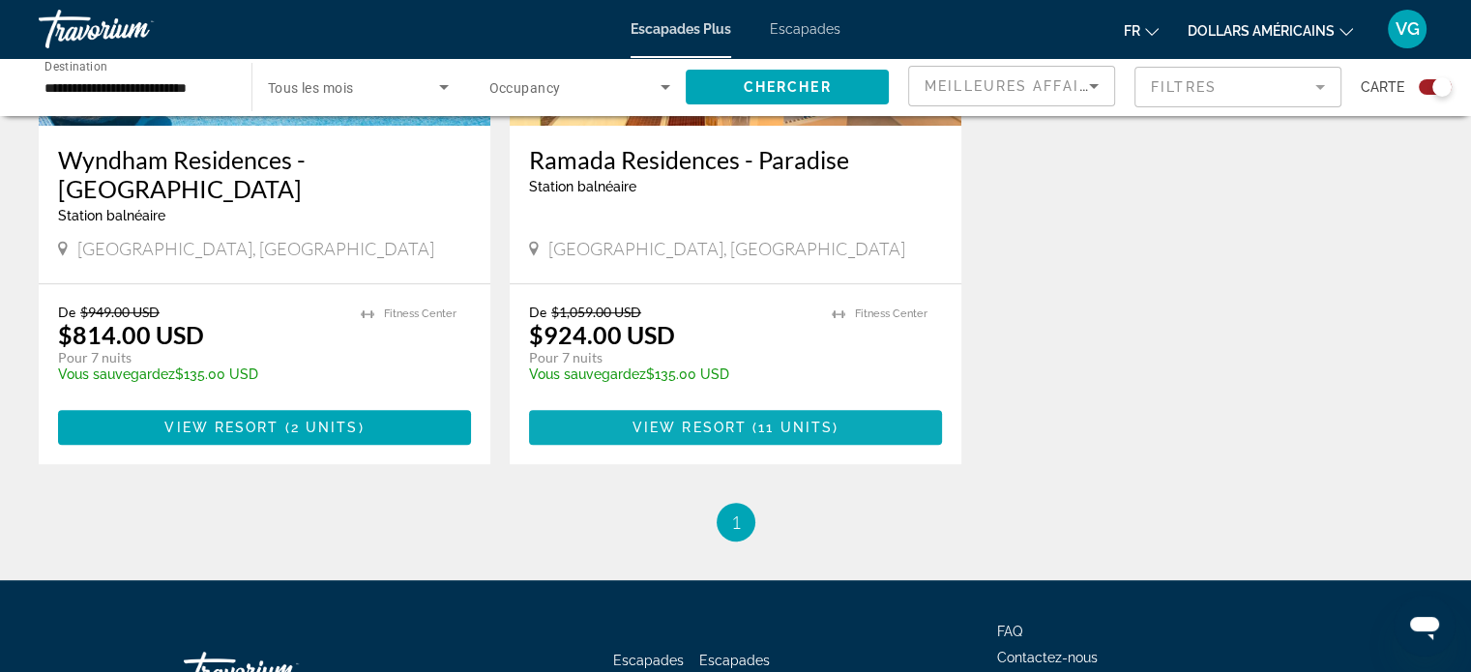
click at [723, 420] on span "View Resort" at bounding box center [689, 427] width 114 height 15
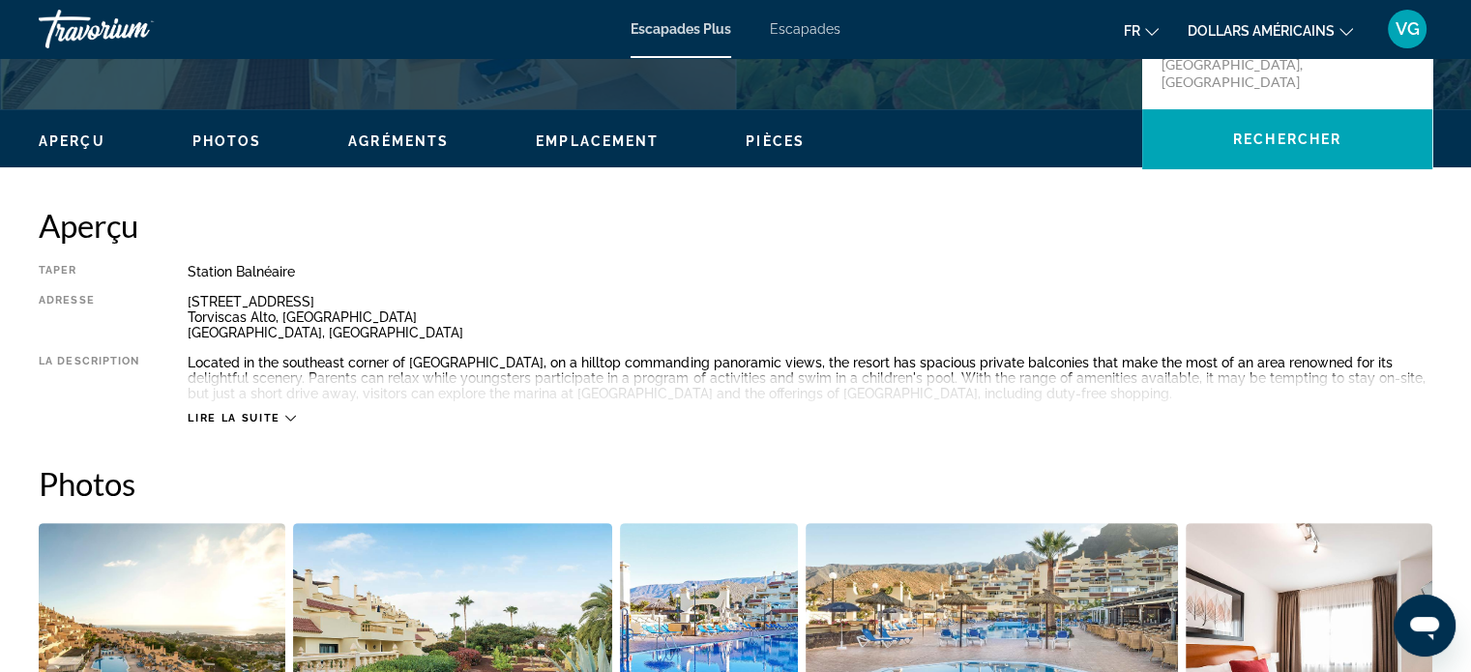
scroll to position [580, 0]
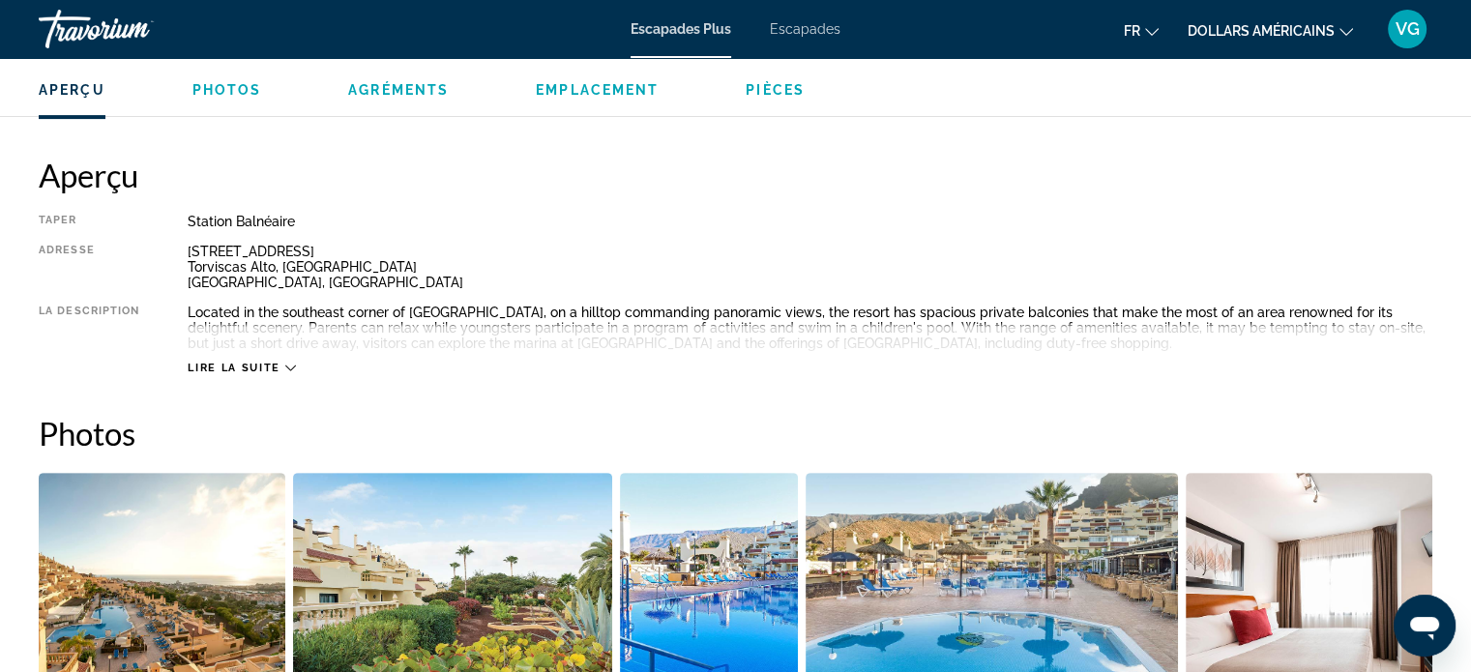
click at [286, 368] on icon "Contenu principal" at bounding box center [290, 368] width 11 height 11
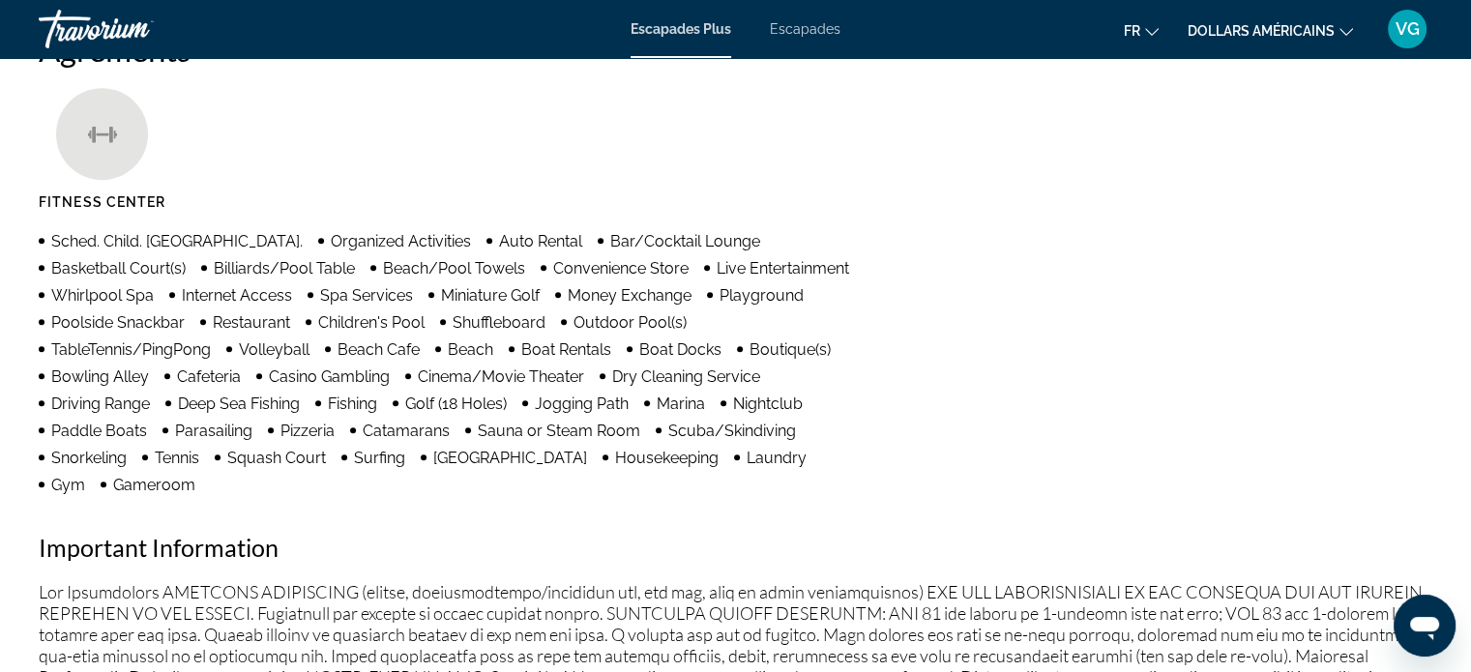
scroll to position [1075, 0]
